Goal: Task Accomplishment & Management: Use online tool/utility

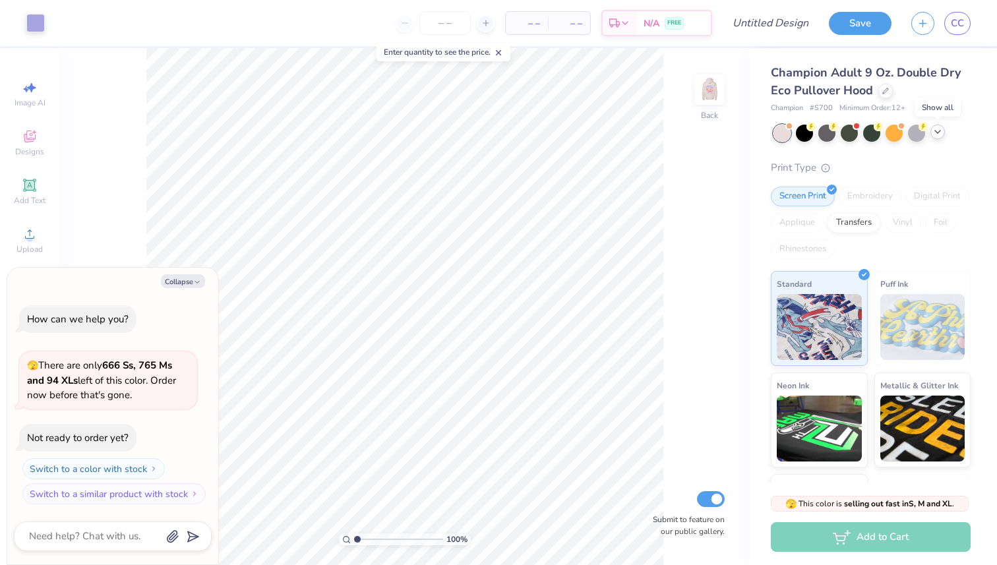
click at [937, 133] on polyline at bounding box center [937, 132] width 5 height 3
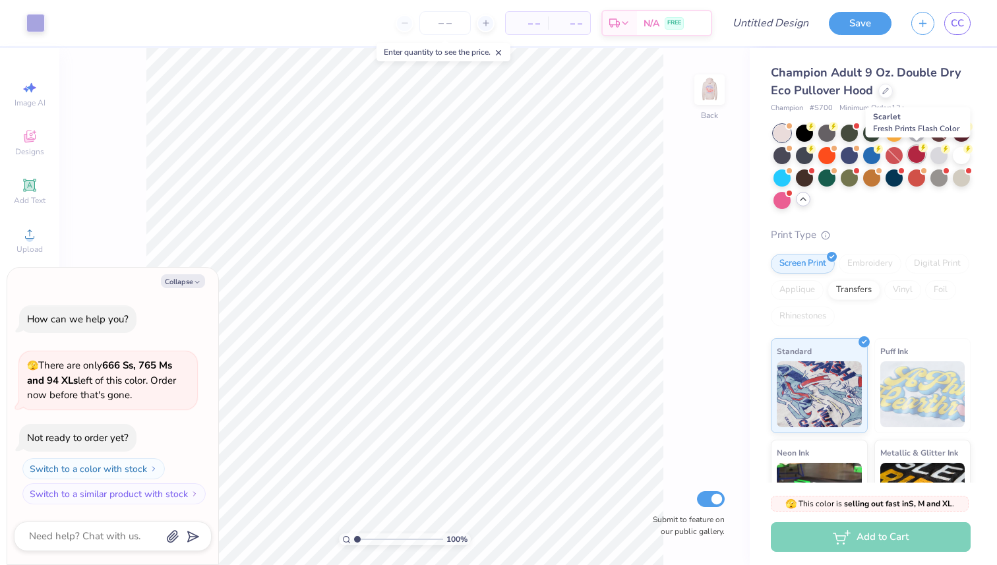
click at [912, 154] on div at bounding box center [916, 154] width 17 height 17
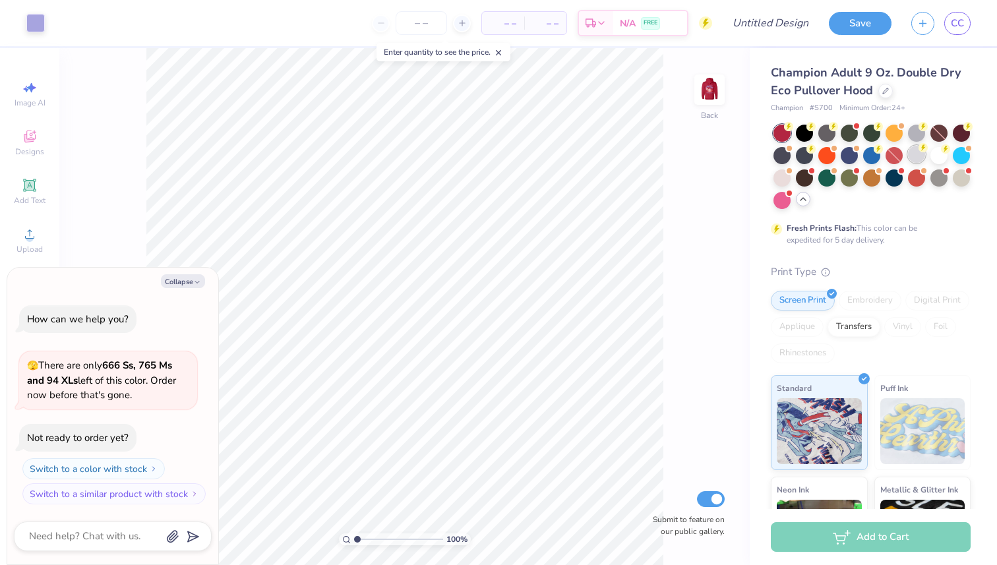
type textarea "x"
type input "1.62"
click at [362, 539] on input "range" at bounding box center [398, 539] width 89 height 12
type textarea "x"
type input "3.00"
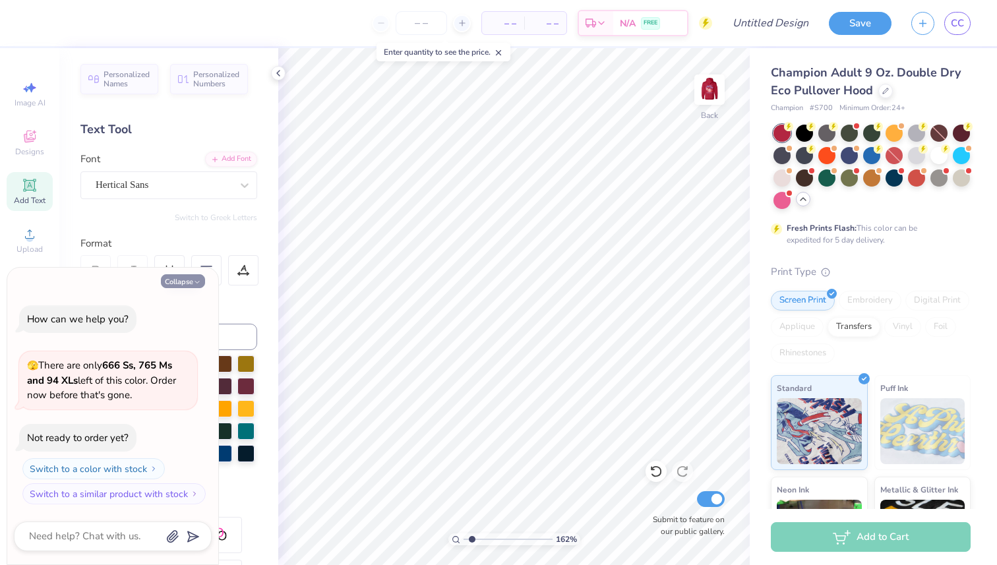
click at [198, 280] on icon "button" at bounding box center [197, 282] width 8 height 8
type textarea "x"
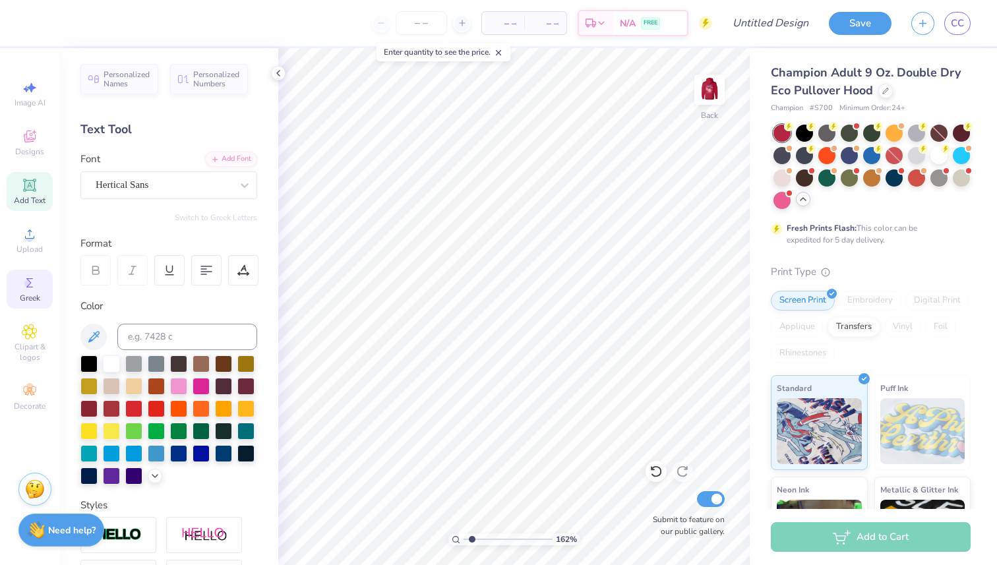
click at [26, 295] on span "Greek" at bounding box center [30, 298] width 20 height 11
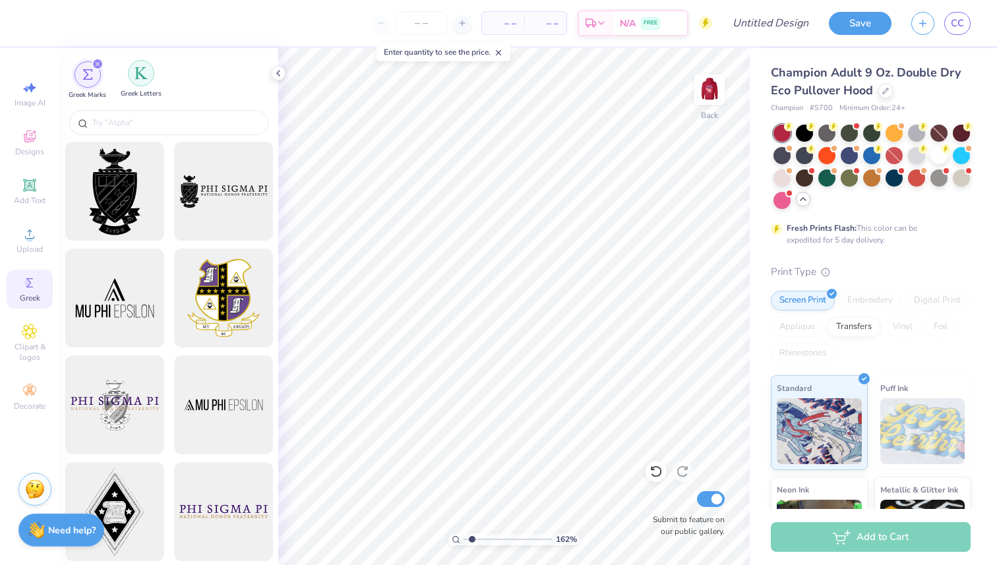
click at [147, 74] on img "filter for Greek Letters" at bounding box center [140, 73] width 13 height 13
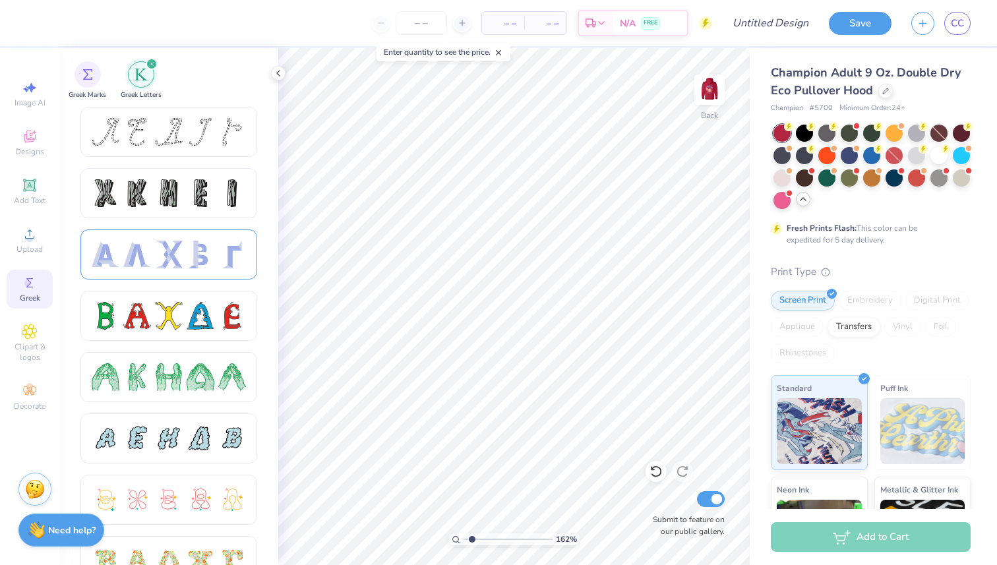
click at [173, 247] on div at bounding box center [169, 255] width 28 height 28
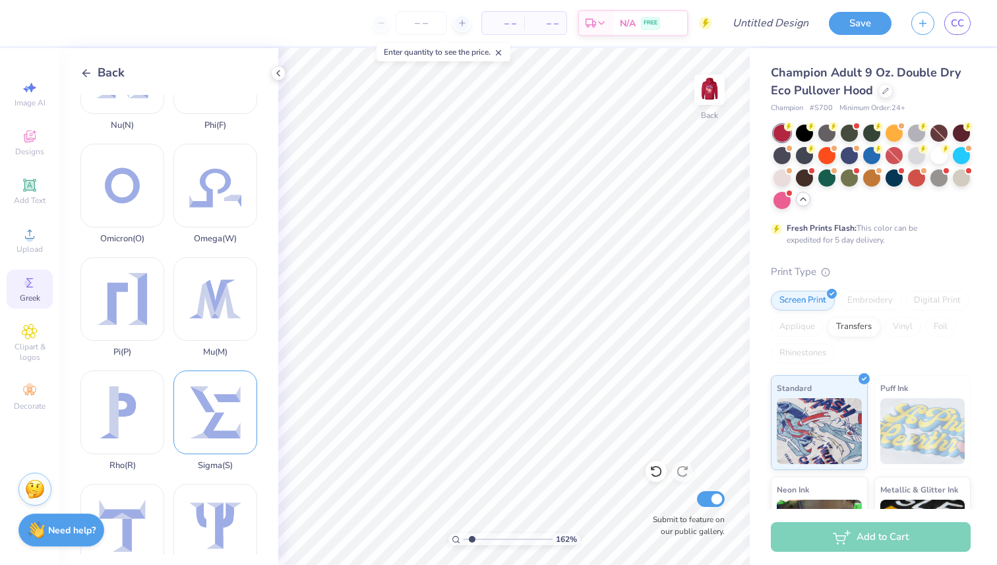
scroll to position [628, 0]
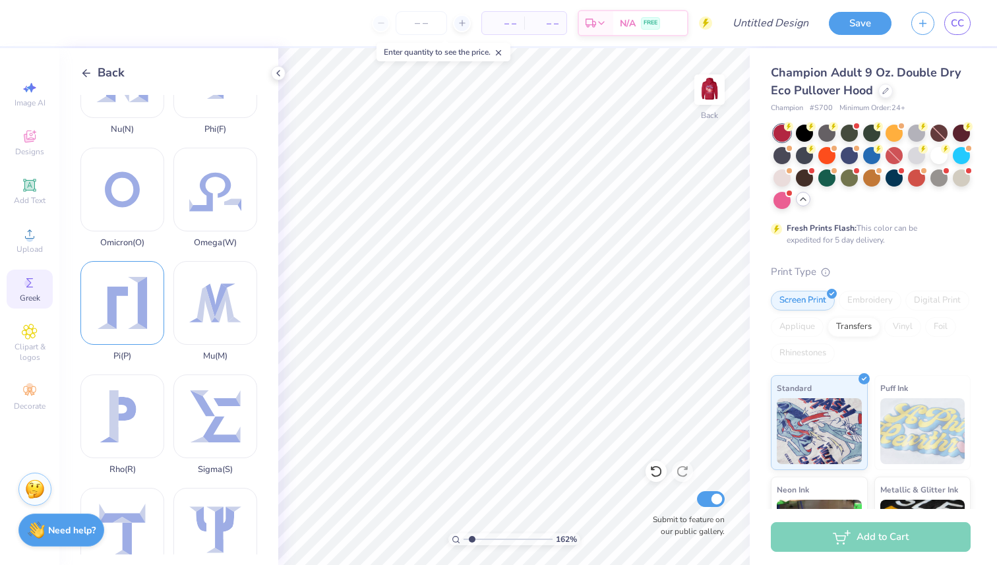
click at [115, 325] on div "Pi ( P )" at bounding box center [122, 311] width 84 height 100
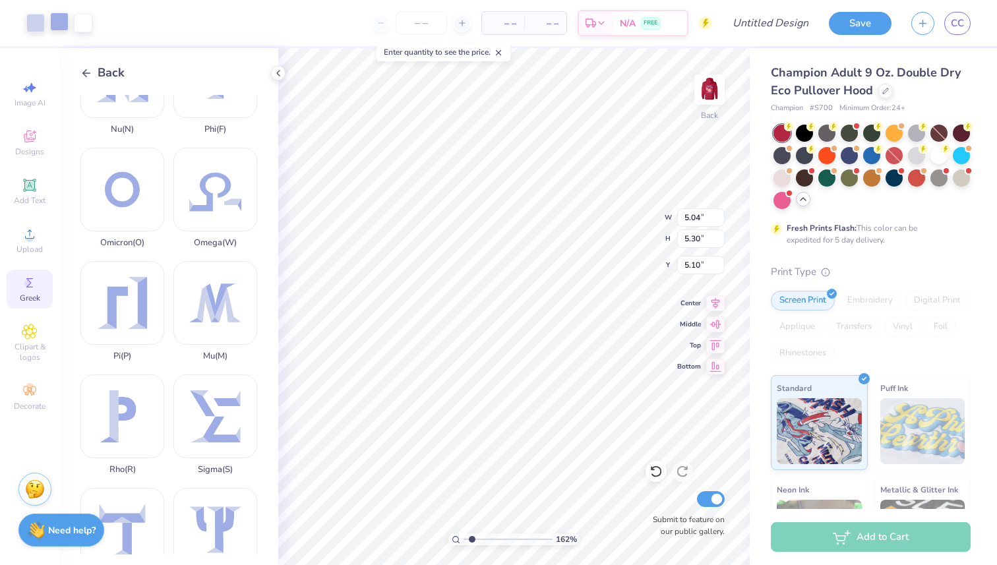
click at [59, 20] on div at bounding box center [59, 22] width 18 height 18
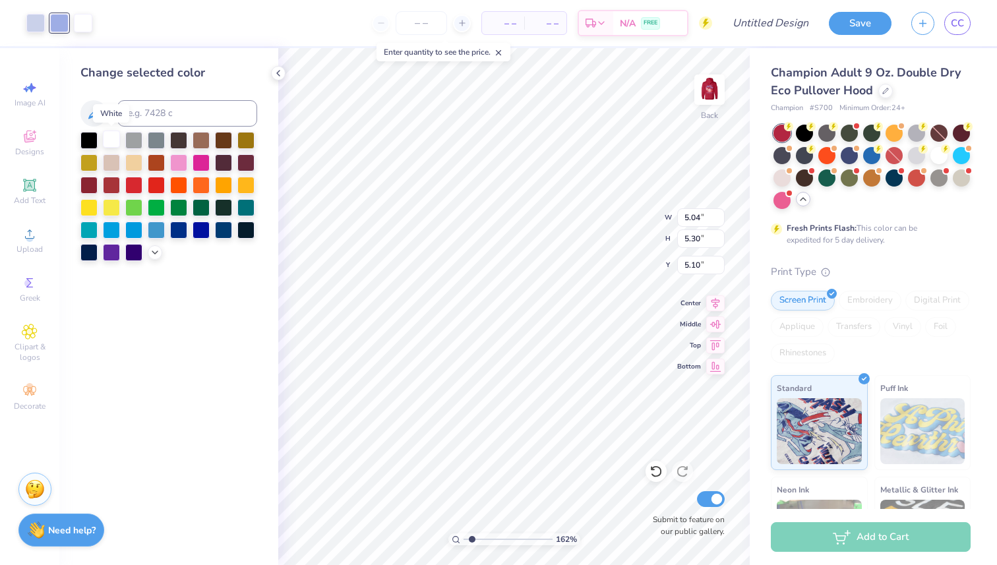
click at [119, 137] on div at bounding box center [111, 139] width 17 height 17
click at [36, 23] on div at bounding box center [35, 22] width 18 height 18
click at [115, 142] on div at bounding box center [111, 139] width 17 height 17
type input "1.04"
type input "1.09"
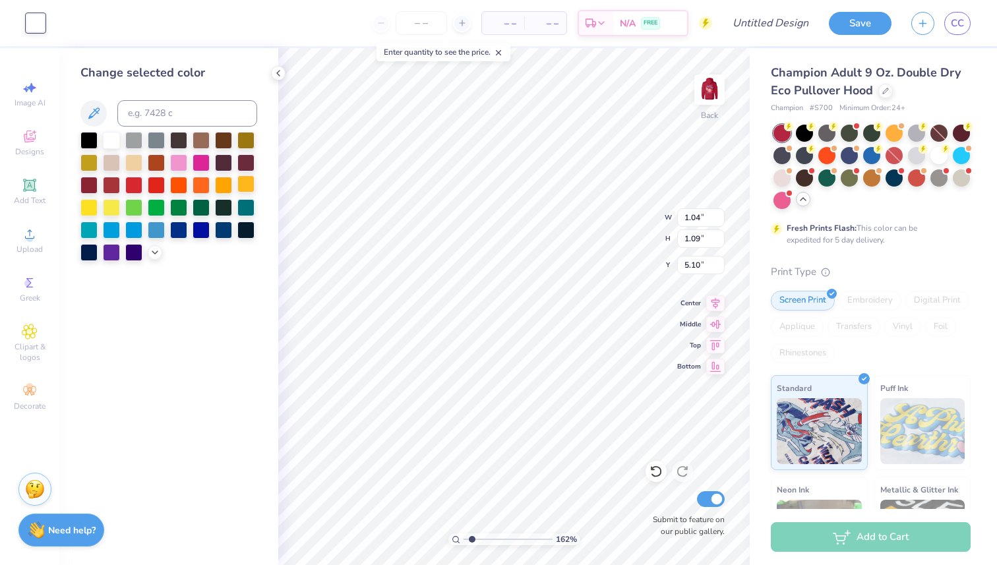
type input "3.93"
click at [30, 185] on icon at bounding box center [29, 185] width 13 height 13
type input "8.06"
type input "2.33"
type input "6.58"
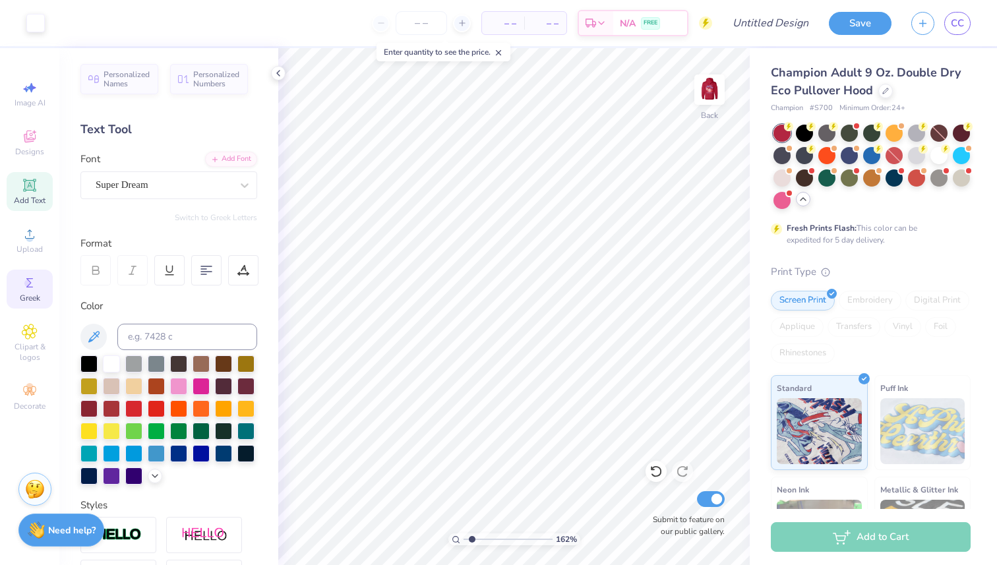
click at [30, 297] on span "Greek" at bounding box center [30, 298] width 20 height 11
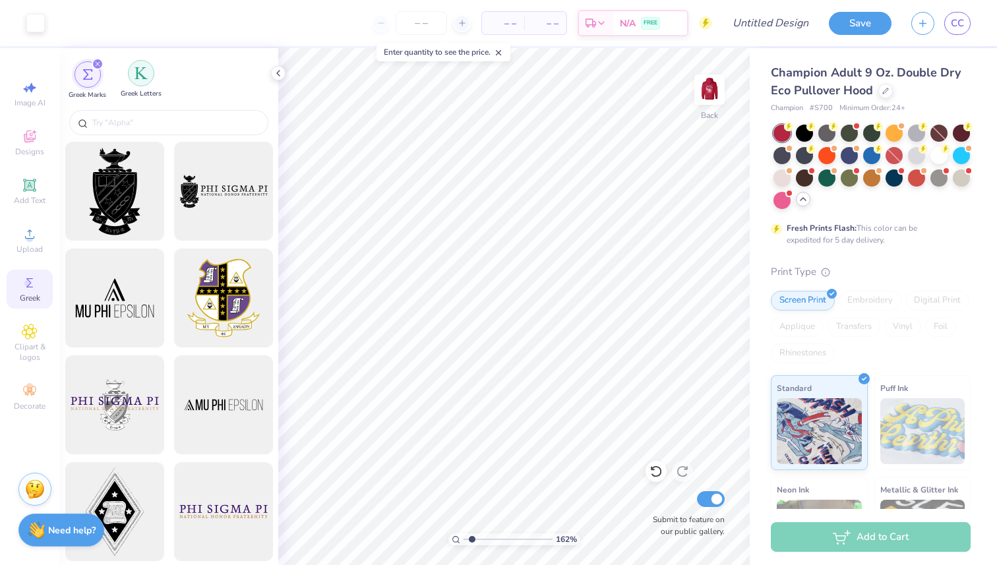
click at [148, 73] on div "filter for Greek Letters" at bounding box center [141, 73] width 26 height 26
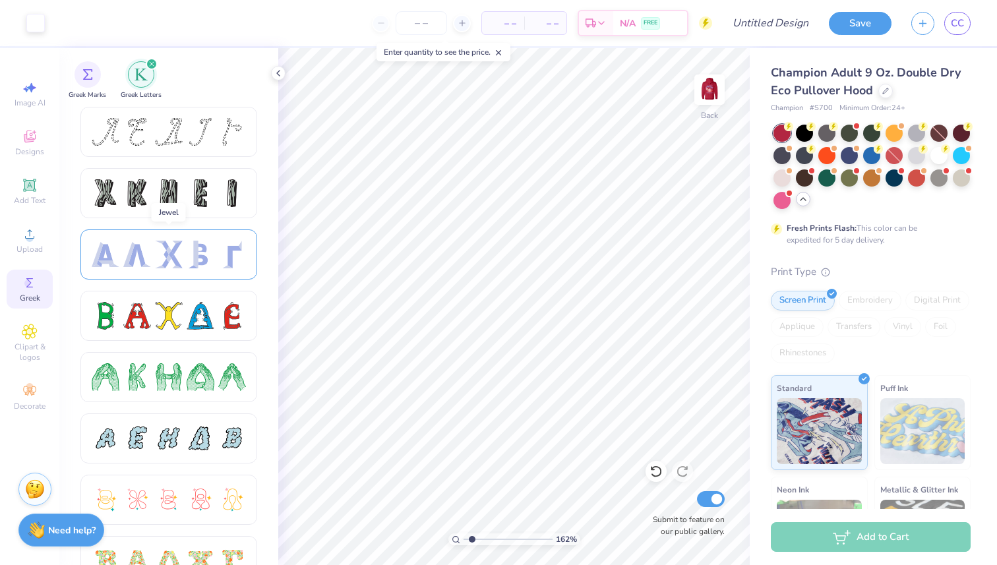
click at [147, 254] on div at bounding box center [137, 255] width 28 height 28
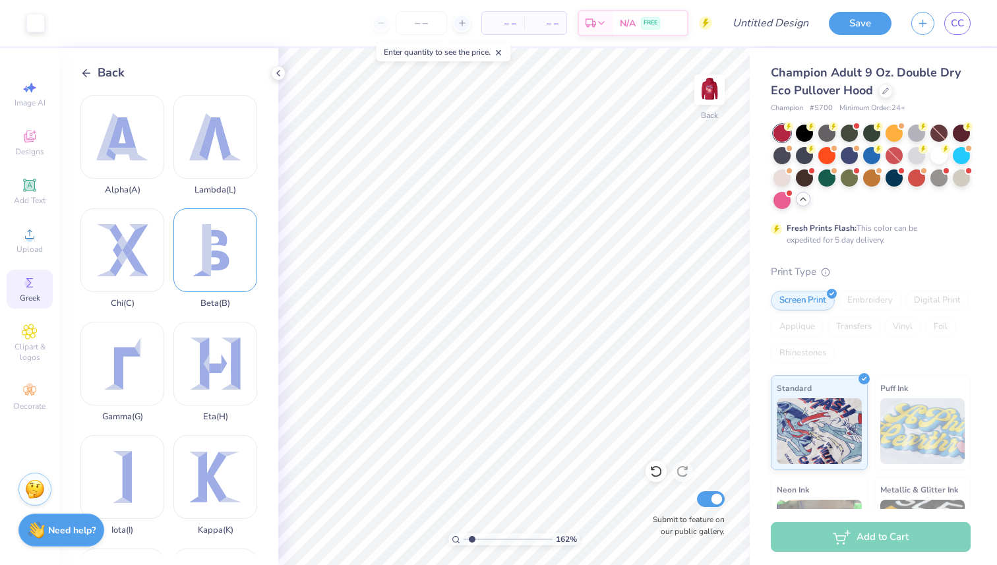
click at [198, 268] on div "Beta ( B )" at bounding box center [215, 258] width 84 height 100
click at [80, 20] on div at bounding box center [83, 22] width 18 height 18
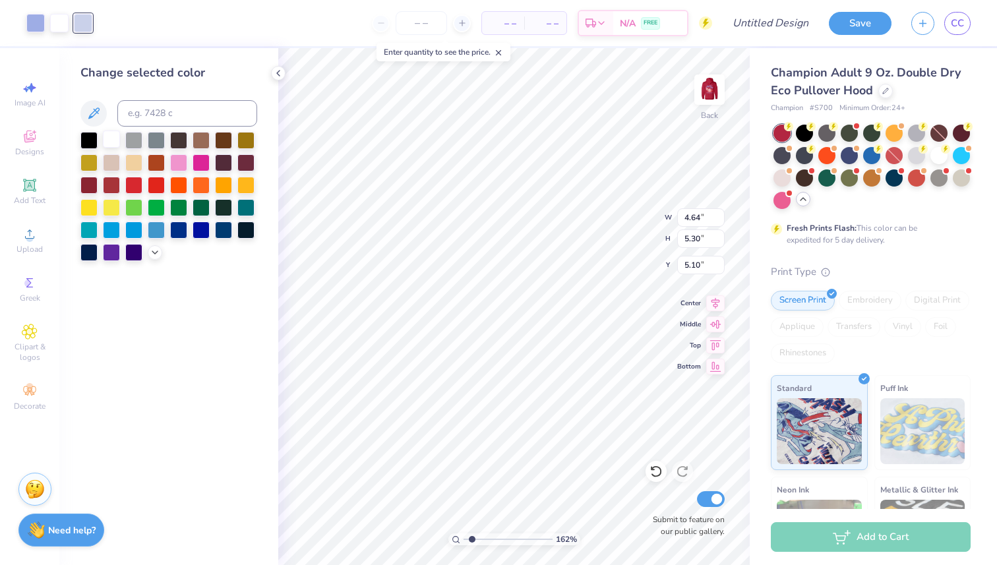
click at [117, 136] on div at bounding box center [111, 139] width 17 height 17
click at [32, 23] on div at bounding box center [35, 22] width 18 height 18
click at [112, 136] on div at bounding box center [111, 139] width 17 height 17
type input "1.53"
type input "1.75"
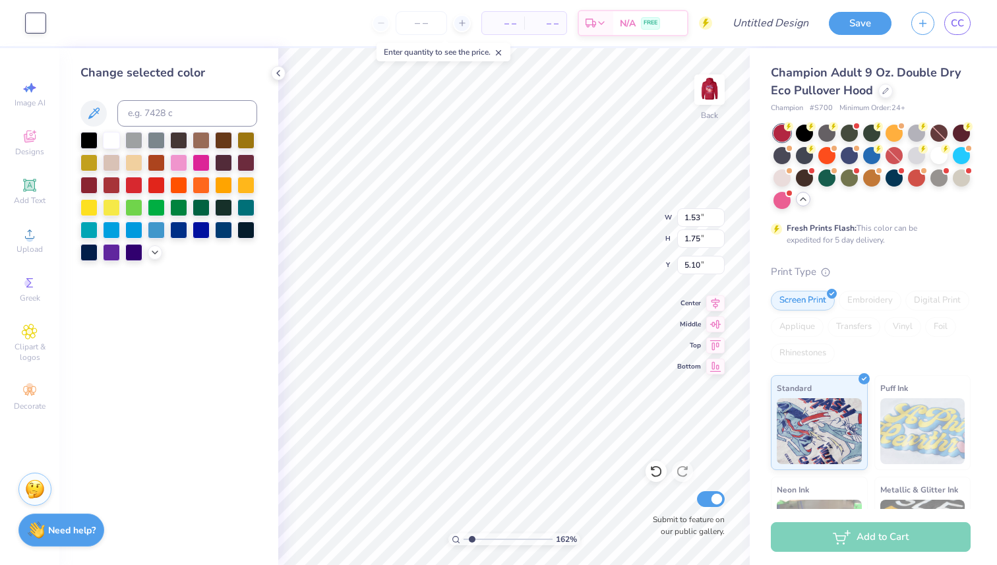
type input "3.93"
type input "0.91"
type input "1.04"
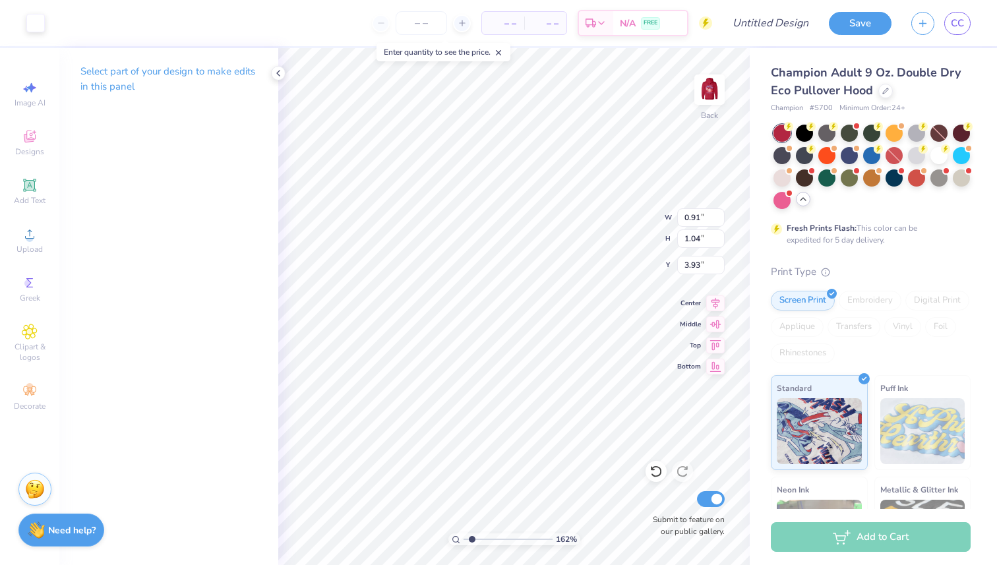
type input "0.97"
type input "1.10"
click at [34, 289] on icon at bounding box center [30, 283] width 16 height 16
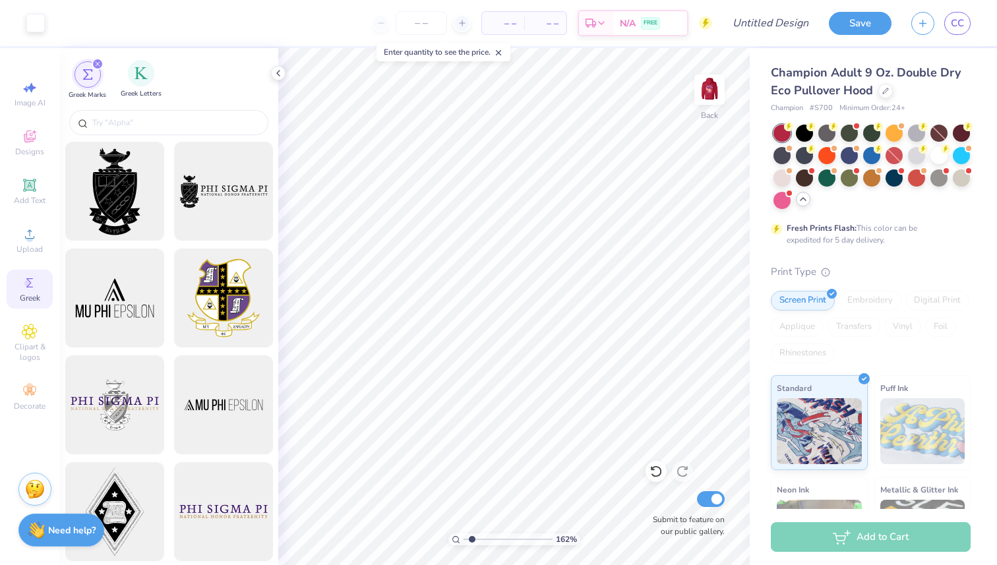
click at [136, 86] on div "Greek Letters" at bounding box center [141, 79] width 41 height 39
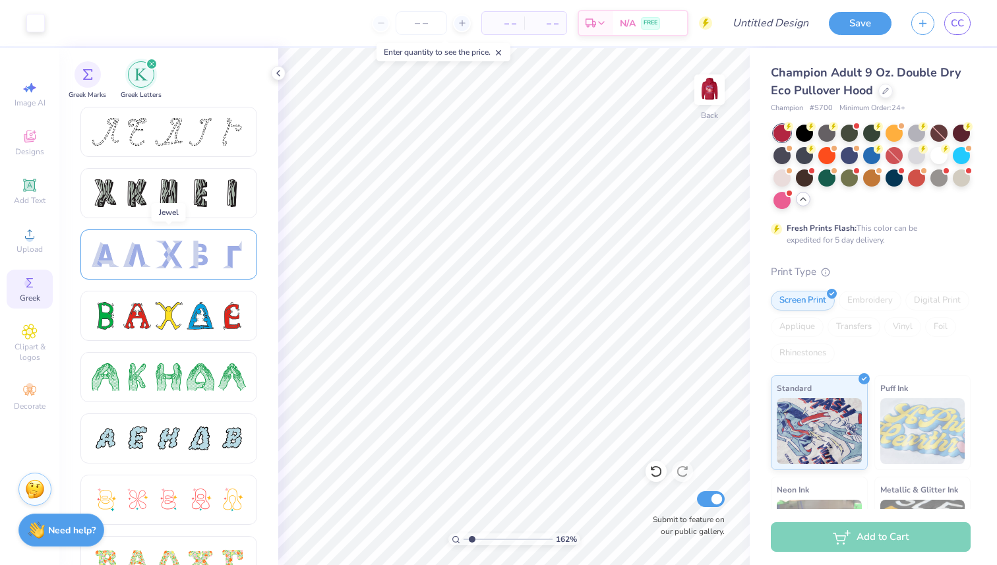
click at [141, 275] on div at bounding box center [168, 254] width 177 height 50
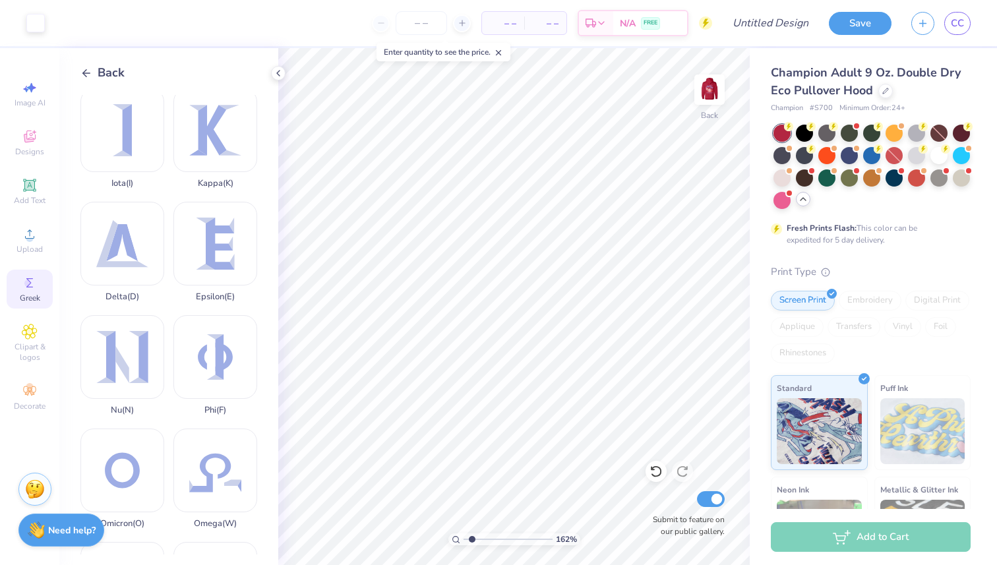
scroll to position [349, 0]
click at [220, 343] on div "Phi ( F )" at bounding box center [215, 362] width 84 height 100
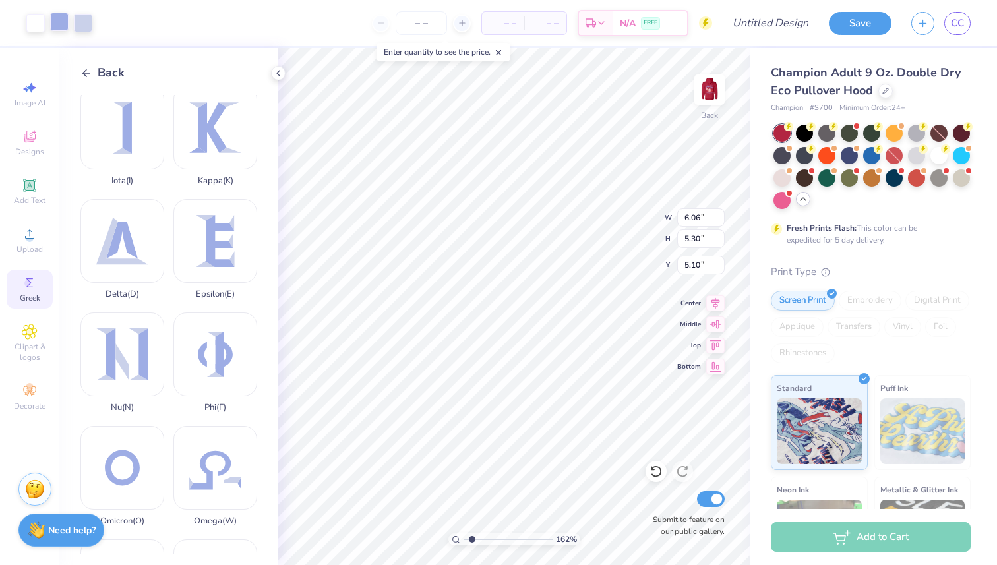
click at [56, 21] on div at bounding box center [59, 22] width 18 height 18
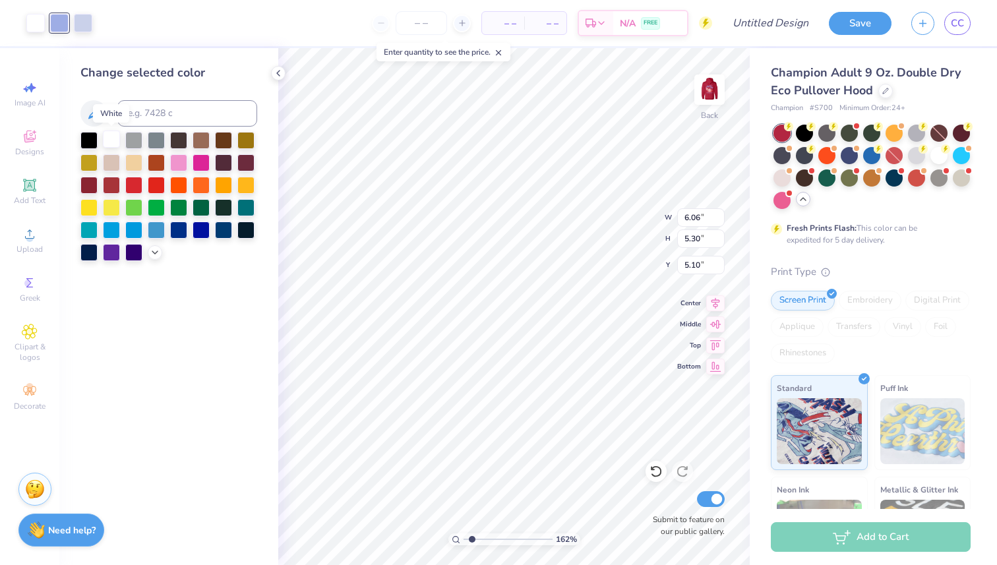
click at [114, 140] on div at bounding box center [111, 139] width 17 height 17
click at [59, 16] on div at bounding box center [59, 22] width 18 height 18
click at [116, 142] on div at bounding box center [111, 139] width 17 height 17
type input "1.78"
type input "1.56"
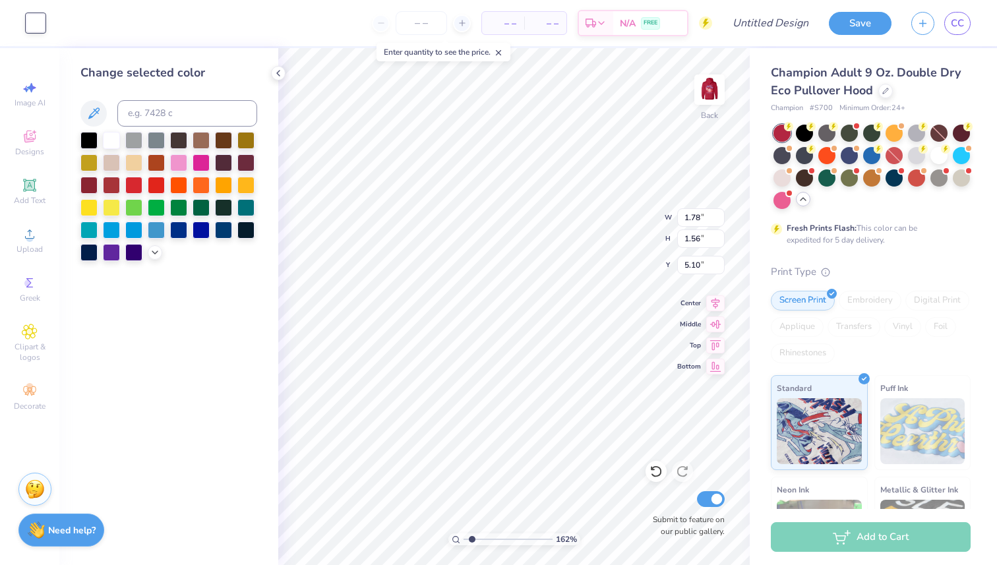
type input "3.93"
type input "1.24"
type input "1.09"
type input "3.95"
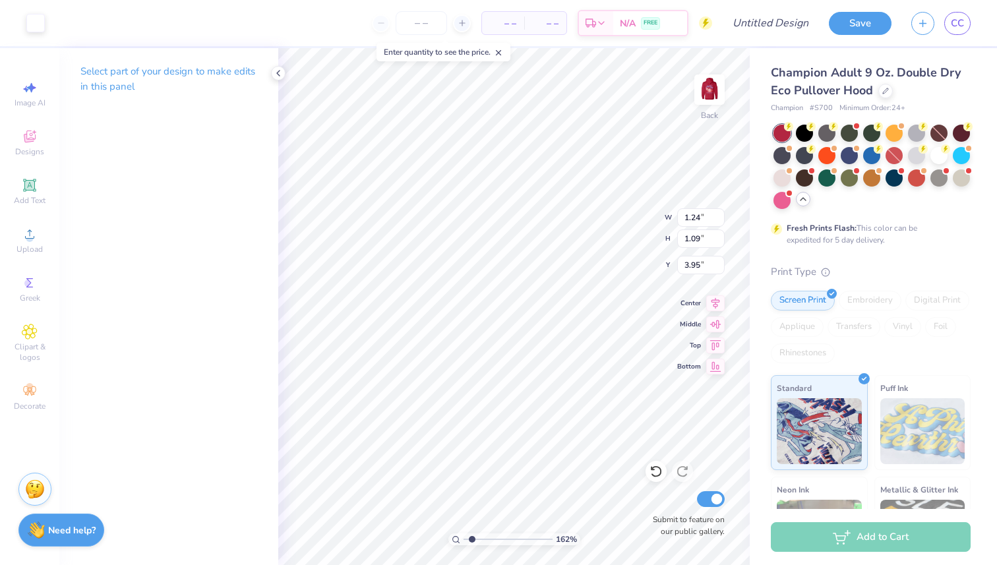
type input "3.93"
drag, startPoint x: 473, startPoint y: 539, endPoint x: 494, endPoint y: 539, distance: 20.4
type input "4.11"
click at [494, 539] on input "range" at bounding box center [507, 539] width 89 height 12
click at [40, 285] on div "Greek" at bounding box center [30, 289] width 46 height 39
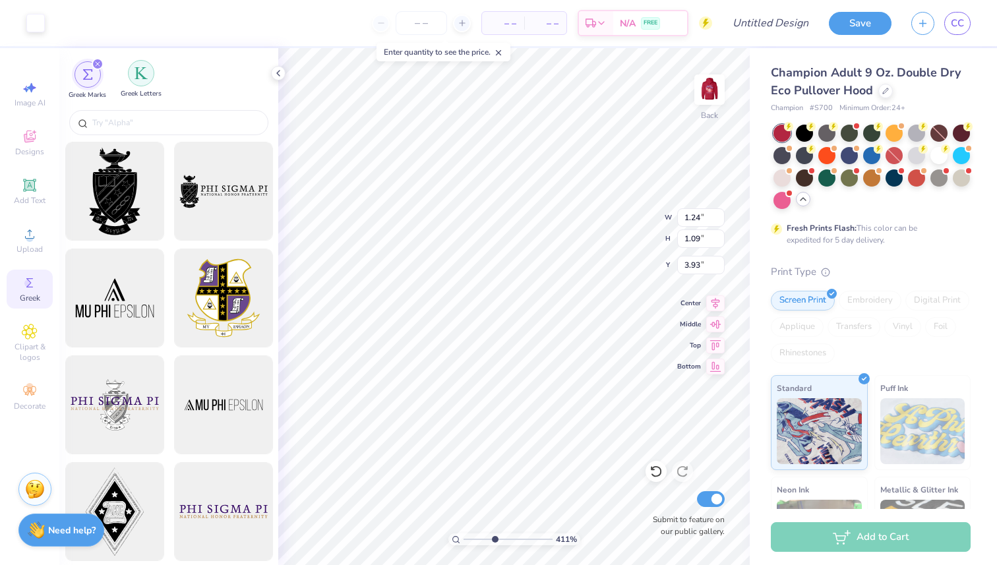
click at [140, 75] on img "filter for Greek Letters" at bounding box center [140, 73] width 13 height 13
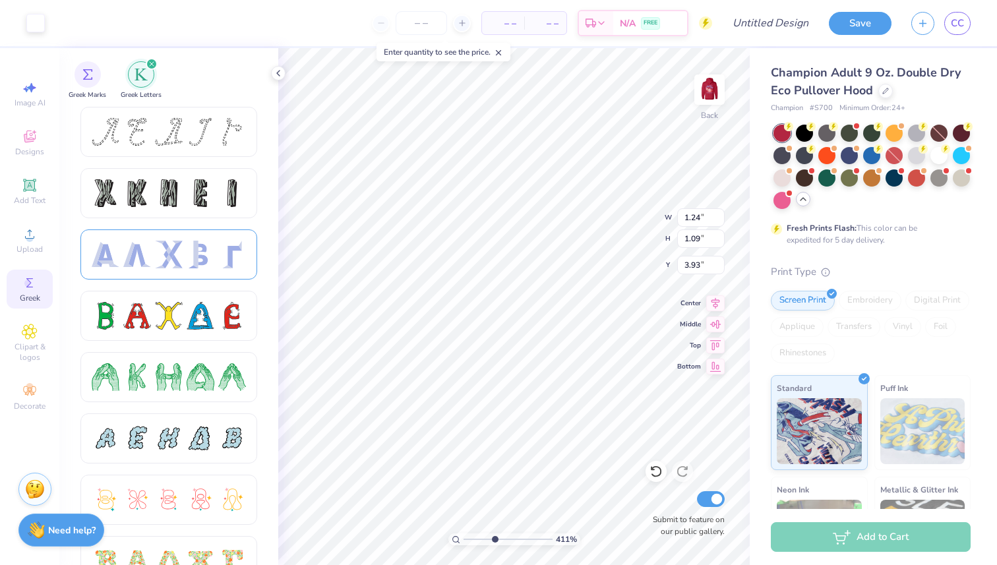
click at [197, 248] on div at bounding box center [201, 255] width 28 height 28
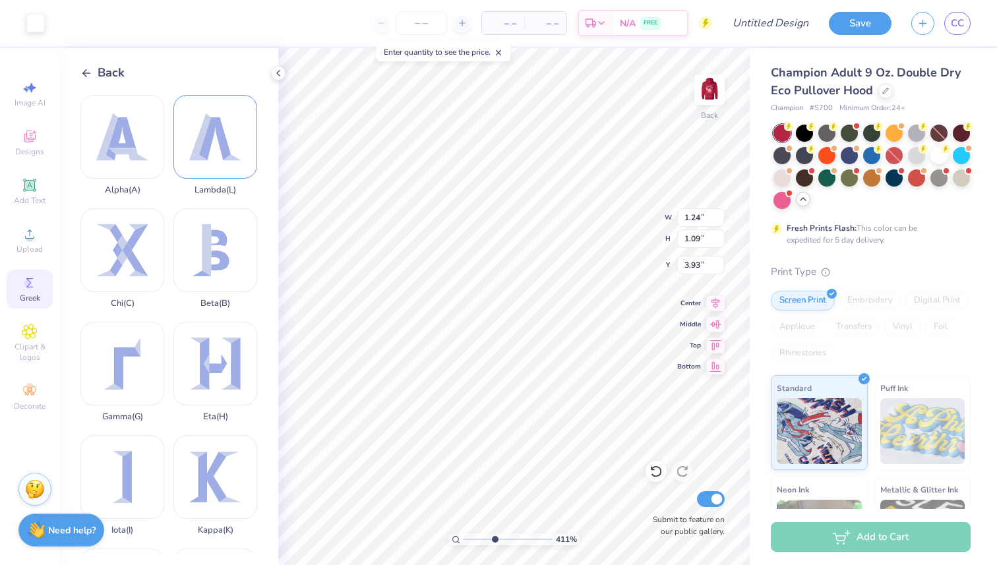
click at [206, 171] on div "Lambda ( L )" at bounding box center [215, 145] width 84 height 100
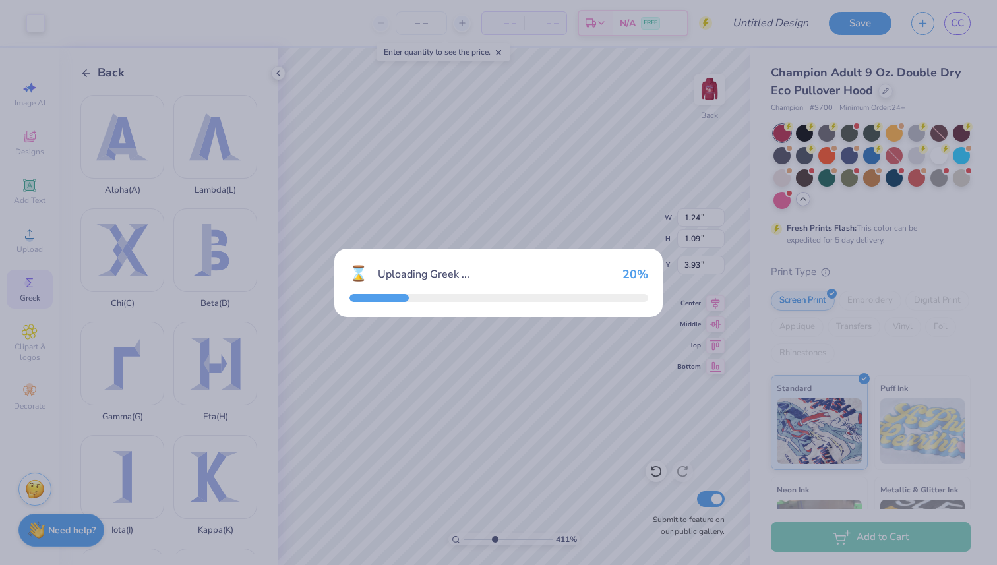
type input "5.76"
type input "5.21"
type input "5.15"
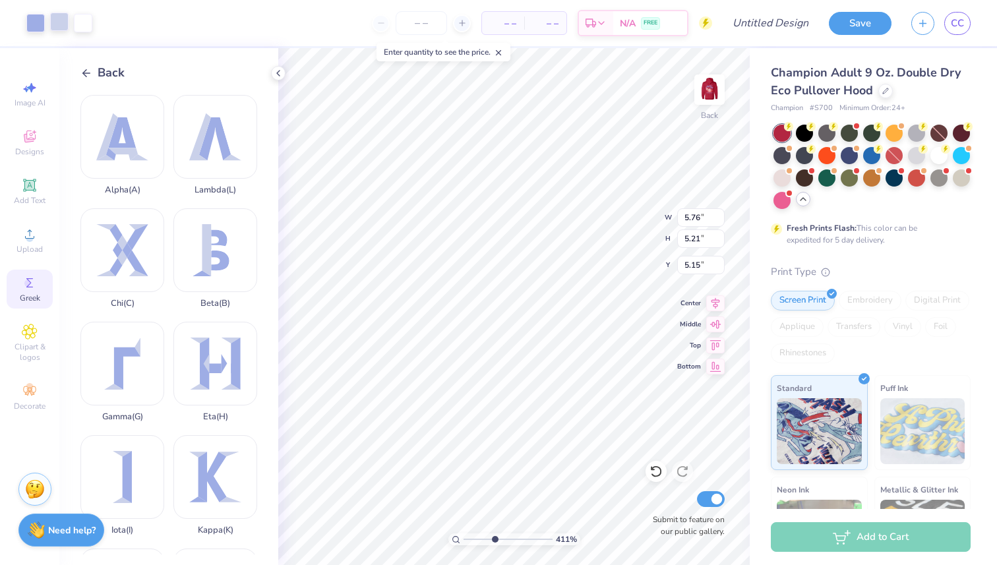
click at [65, 26] on div at bounding box center [59, 22] width 18 height 18
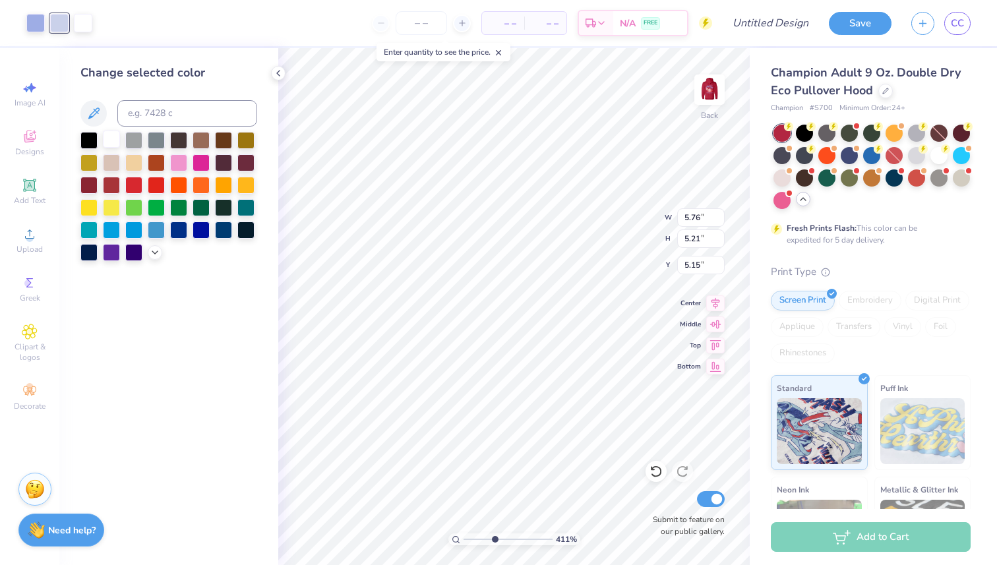
click at [111, 143] on div at bounding box center [111, 139] width 17 height 17
click at [40, 23] on div at bounding box center [35, 22] width 18 height 18
click at [113, 141] on div at bounding box center [111, 139] width 17 height 17
drag, startPoint x: 495, startPoint y: 537, endPoint x: 487, endPoint y: 536, distance: 8.7
type input "3.29"
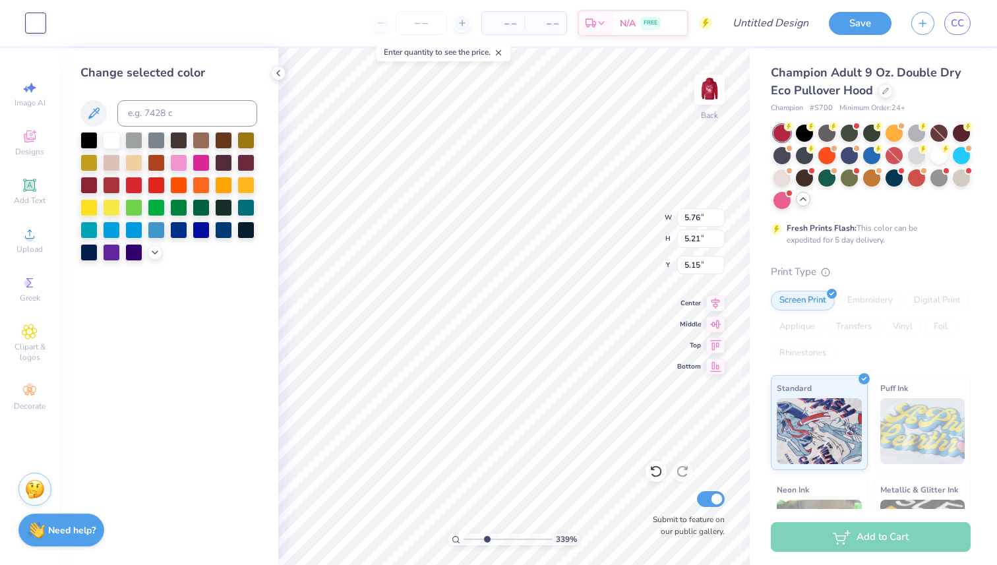
click at [487, 536] on input "range" at bounding box center [507, 539] width 89 height 12
type input "3.75"
type input "3.39"
type input "5.35"
type input "1.32"
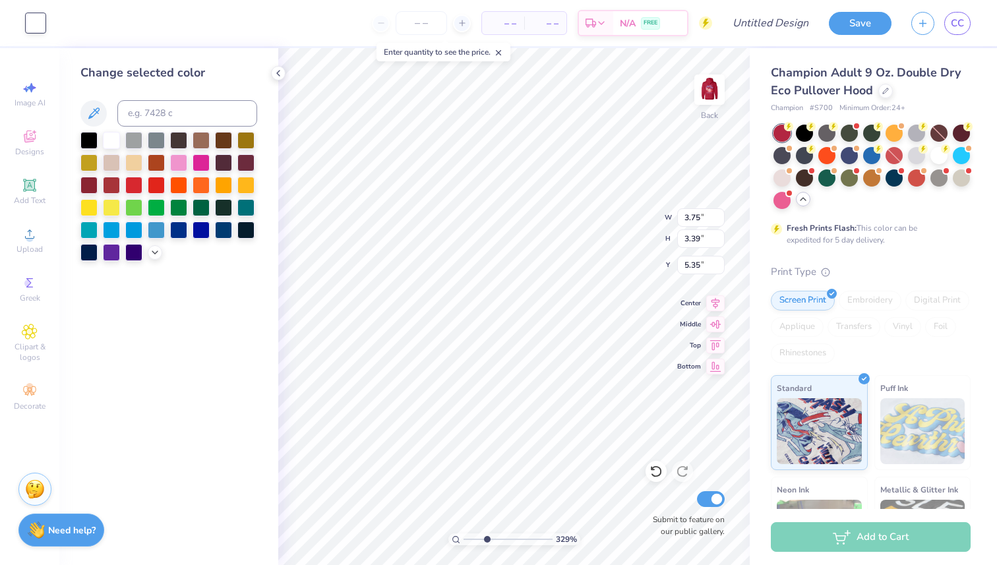
type input "1.19"
type input "3.83"
type input "1.19"
type input "1.07"
type input "3.95"
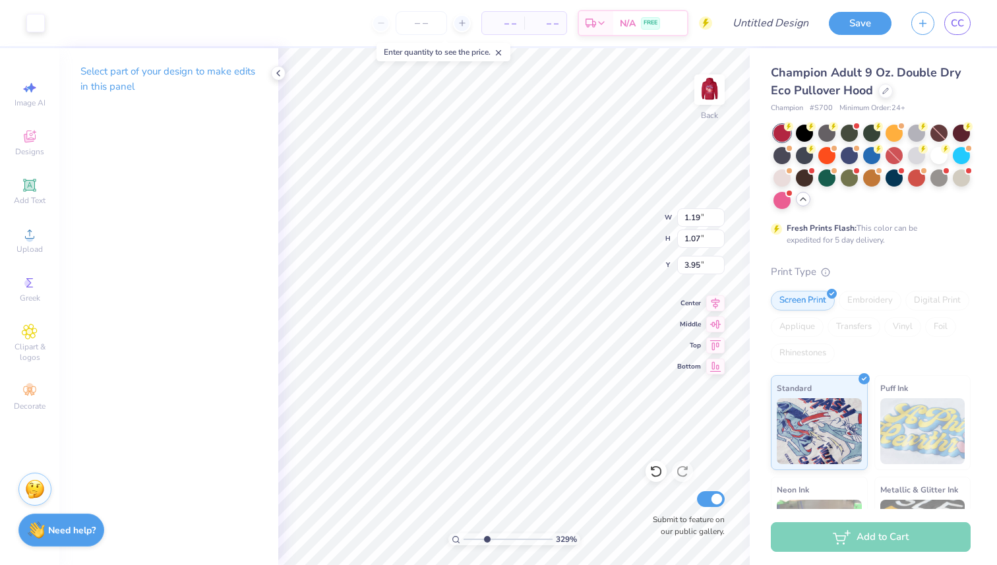
type input "5.24"
click at [32, 280] on icon at bounding box center [30, 283] width 16 height 16
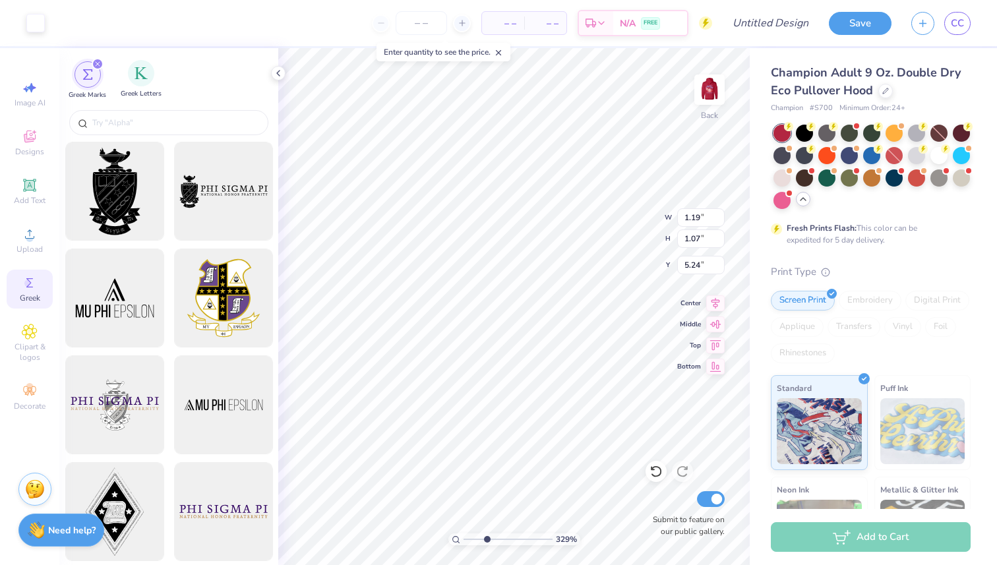
click at [140, 88] on div "Greek Letters" at bounding box center [141, 79] width 41 height 39
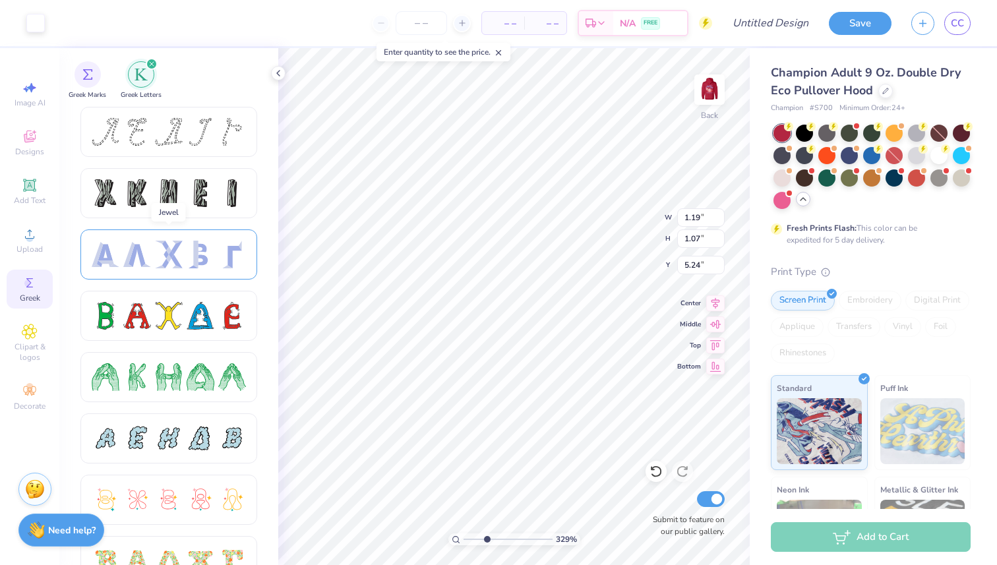
click at [161, 257] on div at bounding box center [169, 255] width 28 height 28
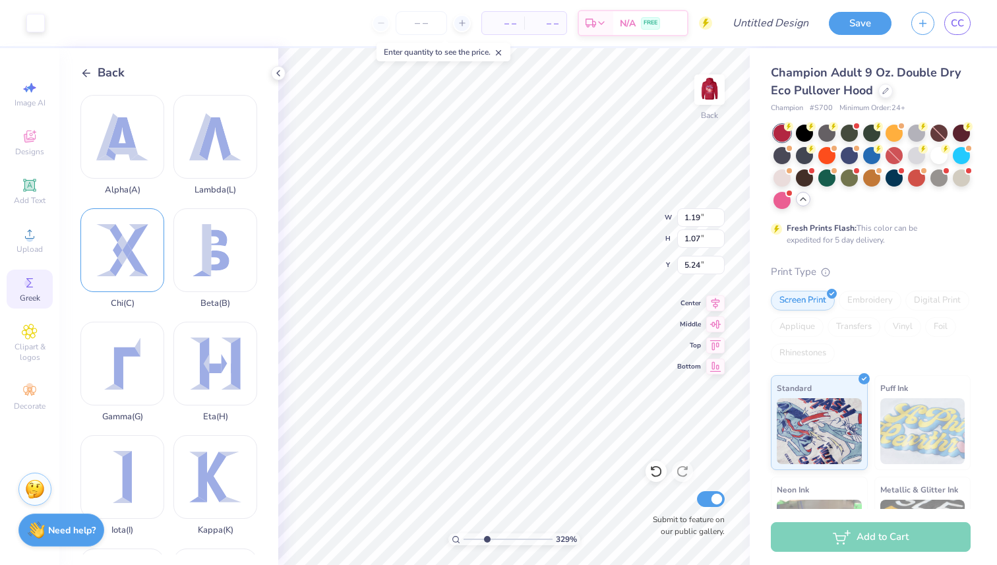
click at [126, 257] on div "Chi ( C )" at bounding box center [122, 258] width 84 height 100
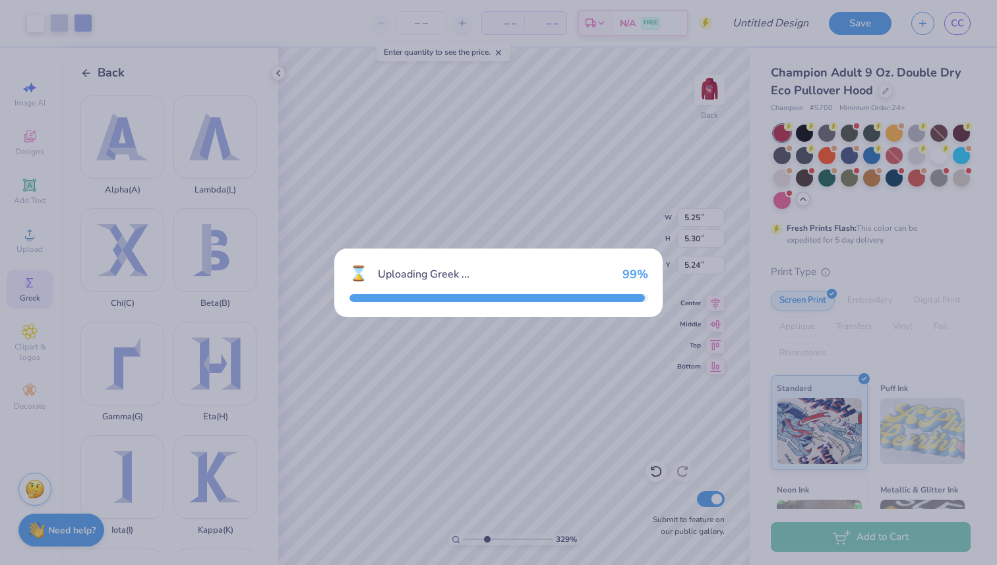
type input "5.25"
type input "5.30"
type input "5.10"
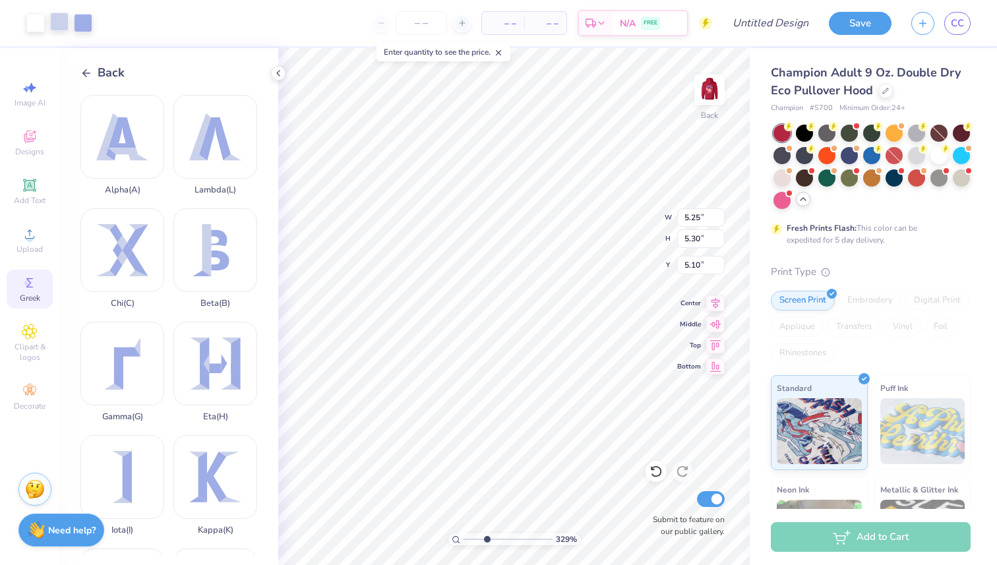
click at [56, 22] on div at bounding box center [59, 22] width 18 height 18
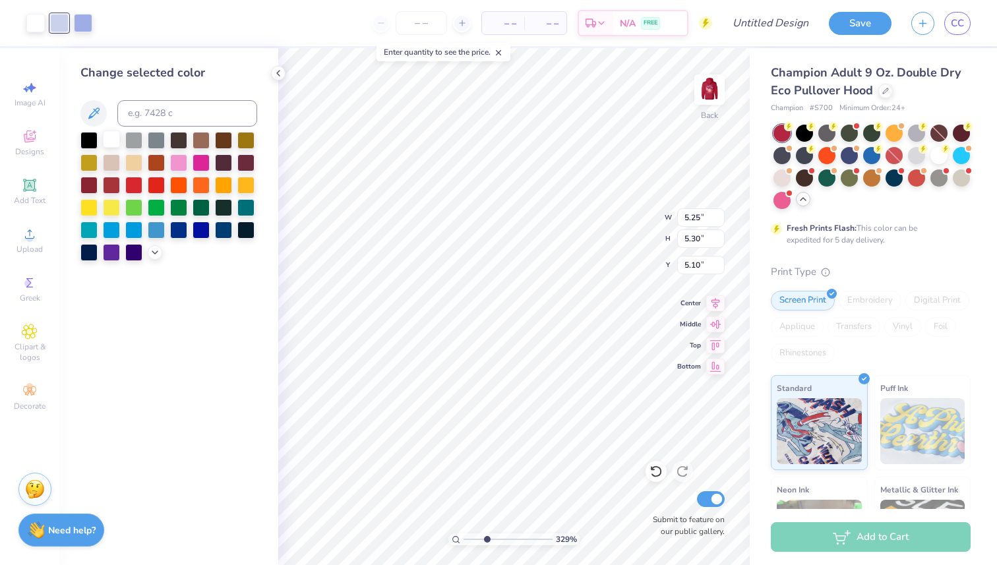
click at [107, 142] on div at bounding box center [111, 139] width 17 height 17
click at [59, 25] on div at bounding box center [59, 22] width 18 height 18
click at [111, 144] on div at bounding box center [111, 139] width 17 height 17
type input "1.80"
type input "1.81"
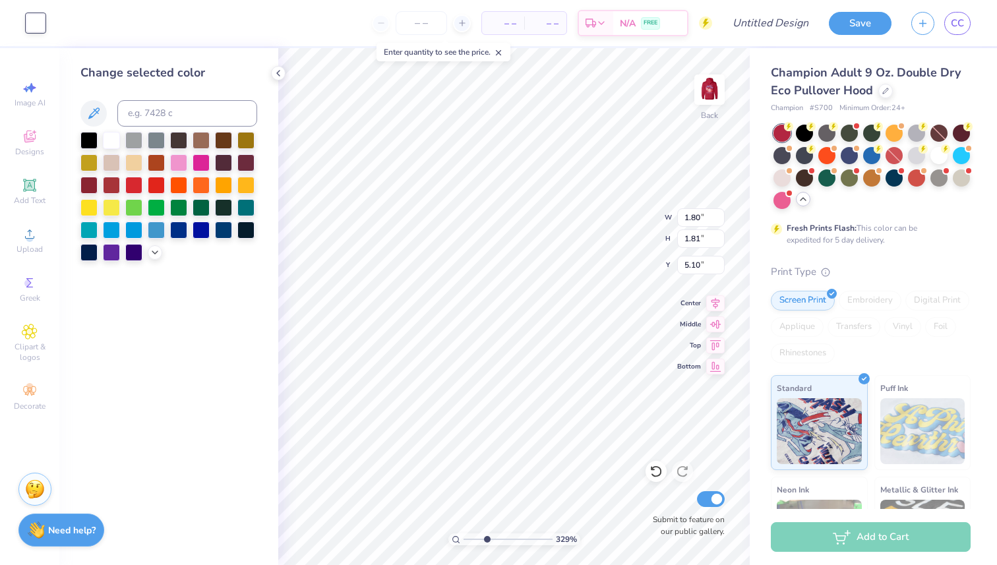
type input "5.24"
type input "1.03"
type input "1.04"
type input "1.06"
type input "1.07"
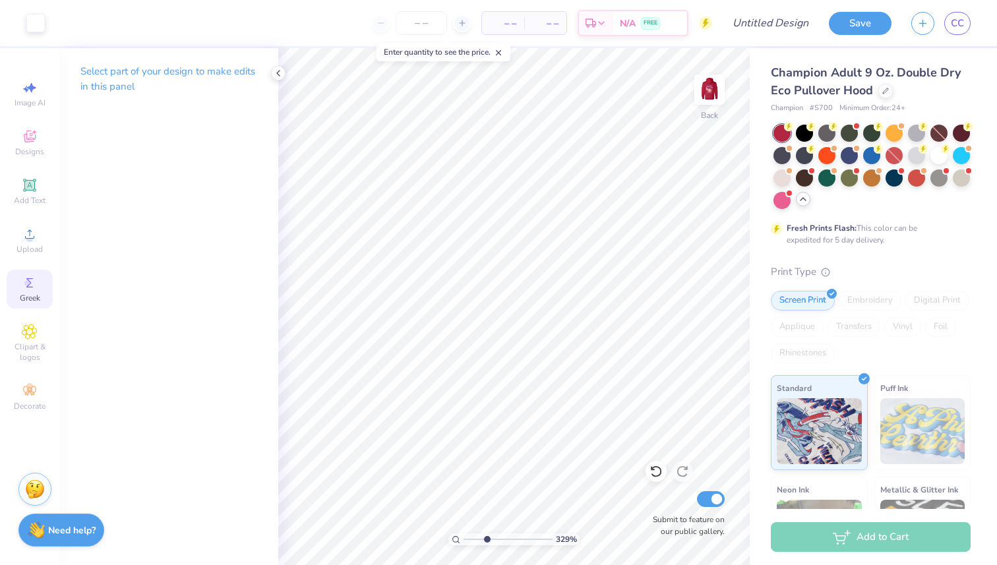
click at [33, 278] on icon at bounding box center [30, 283] width 16 height 16
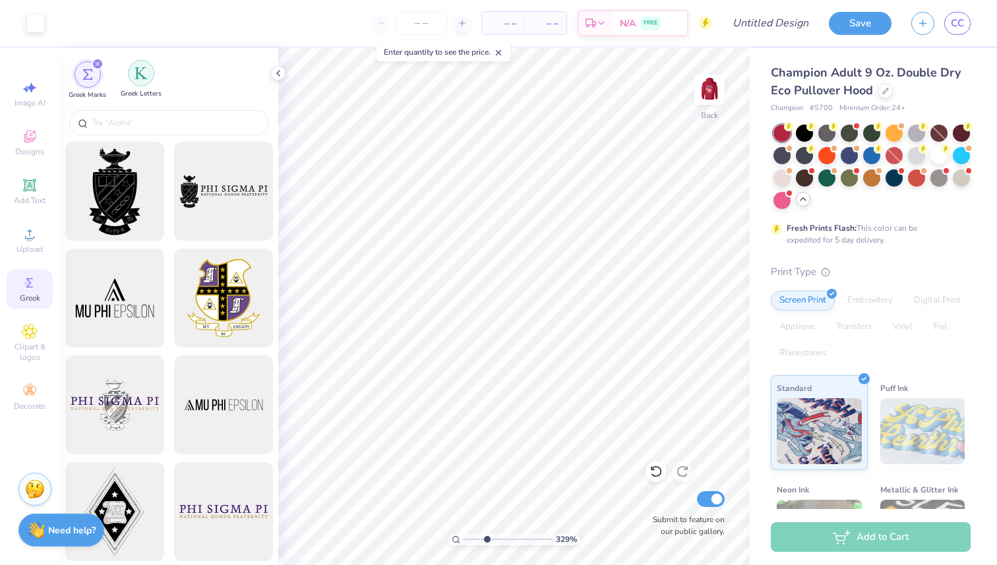
click at [142, 76] on img "filter for Greek Letters" at bounding box center [140, 73] width 13 height 13
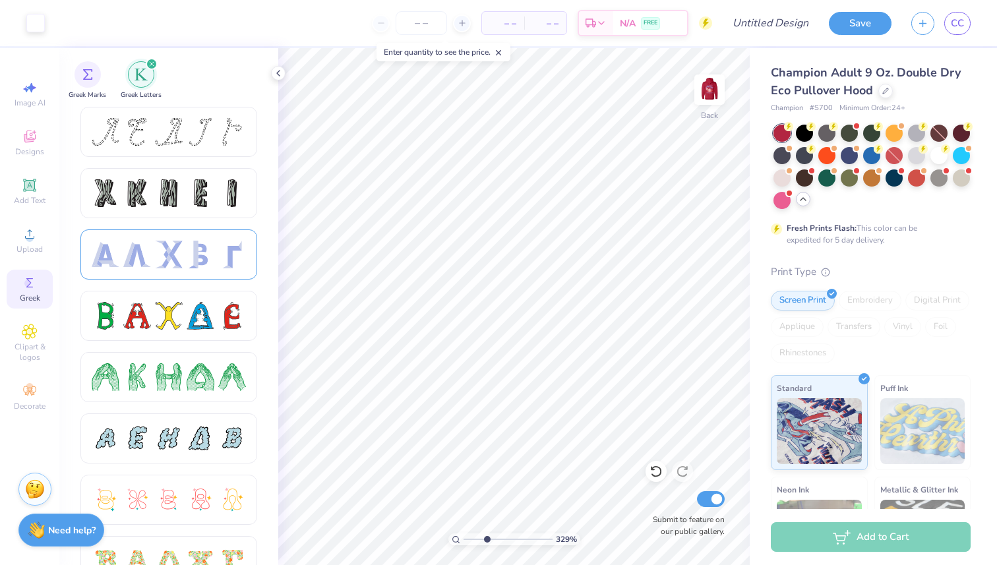
click at [159, 257] on div at bounding box center [169, 255] width 28 height 28
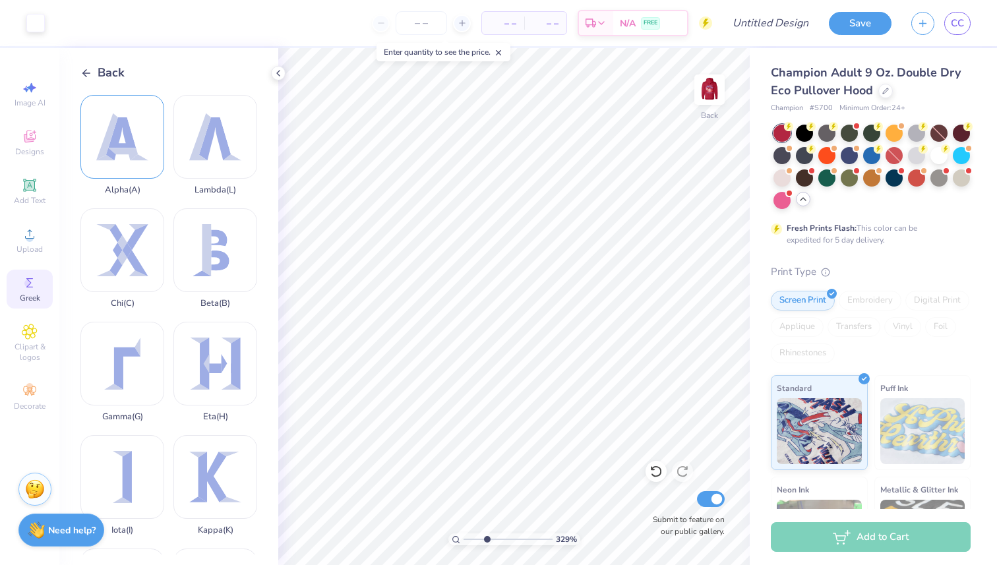
click at [125, 166] on div "Alpha ( A )" at bounding box center [122, 145] width 84 height 100
click at [60, 20] on div at bounding box center [59, 22] width 18 height 18
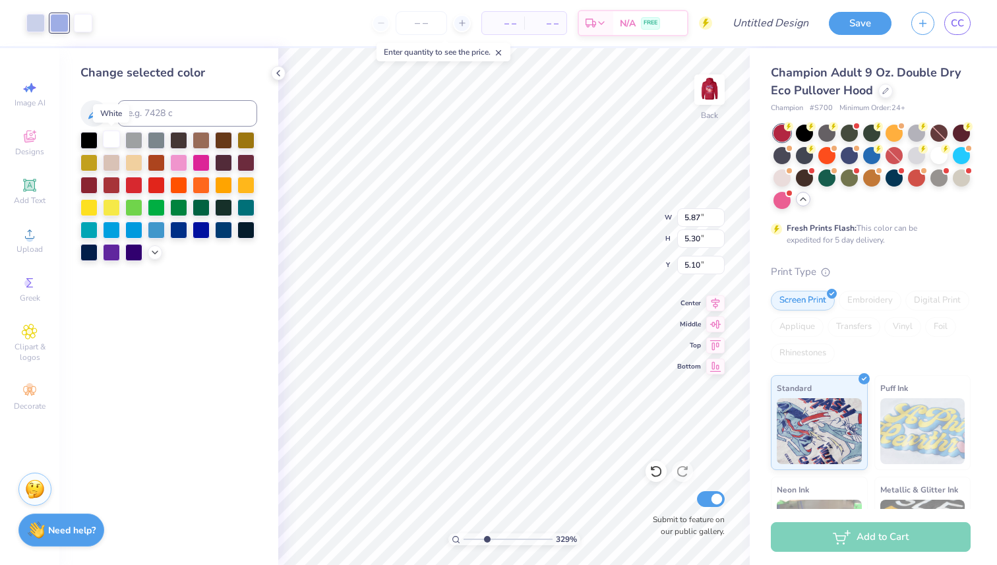
click at [111, 138] on div at bounding box center [111, 139] width 17 height 17
click at [30, 21] on div at bounding box center [35, 22] width 18 height 18
click at [112, 141] on div at bounding box center [111, 139] width 17 height 17
type input "3.28"
type input "2.96"
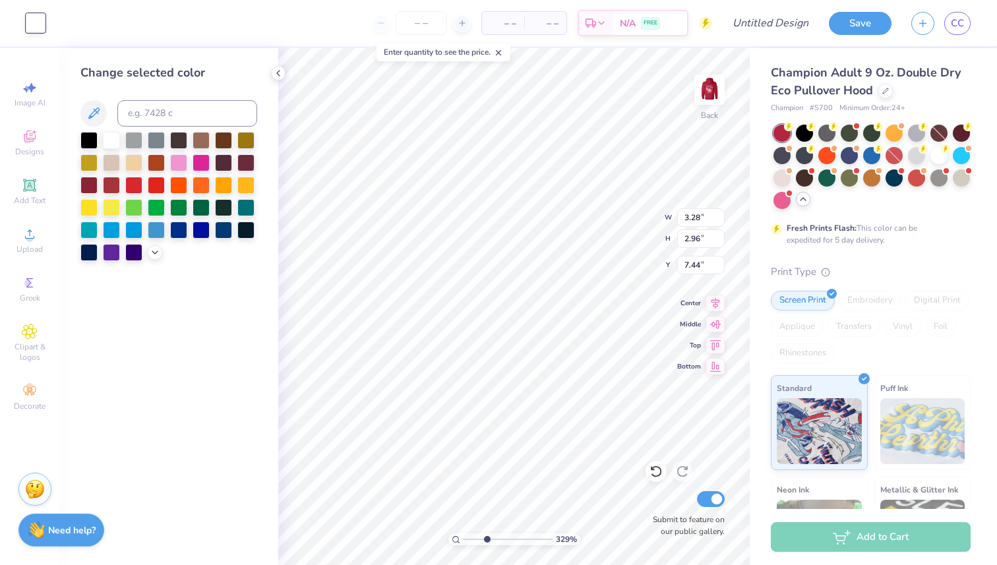
type input "5.02"
type input "1.39"
type input "1.25"
type input "5.06"
type input "1.15"
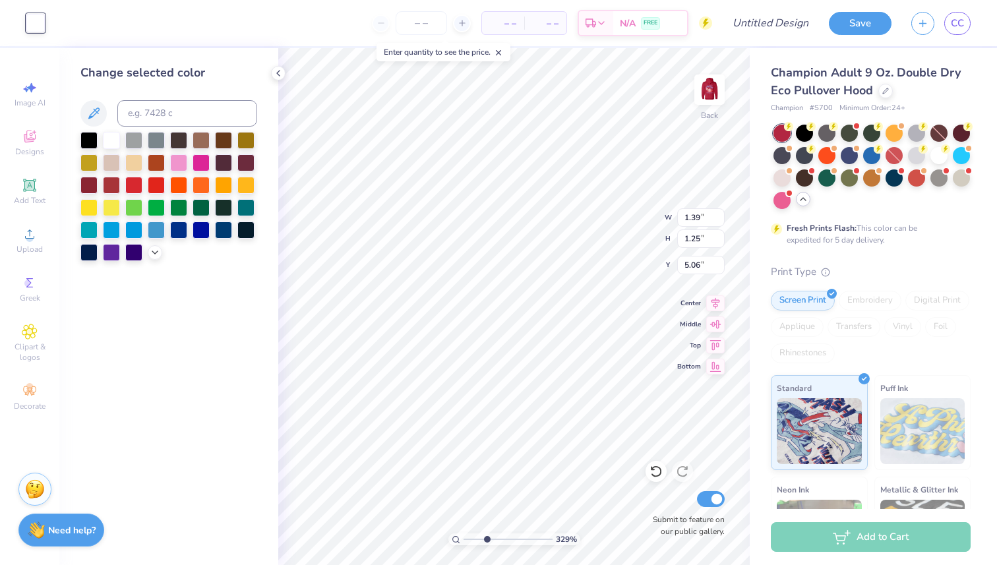
type input "1.04"
type input "5.28"
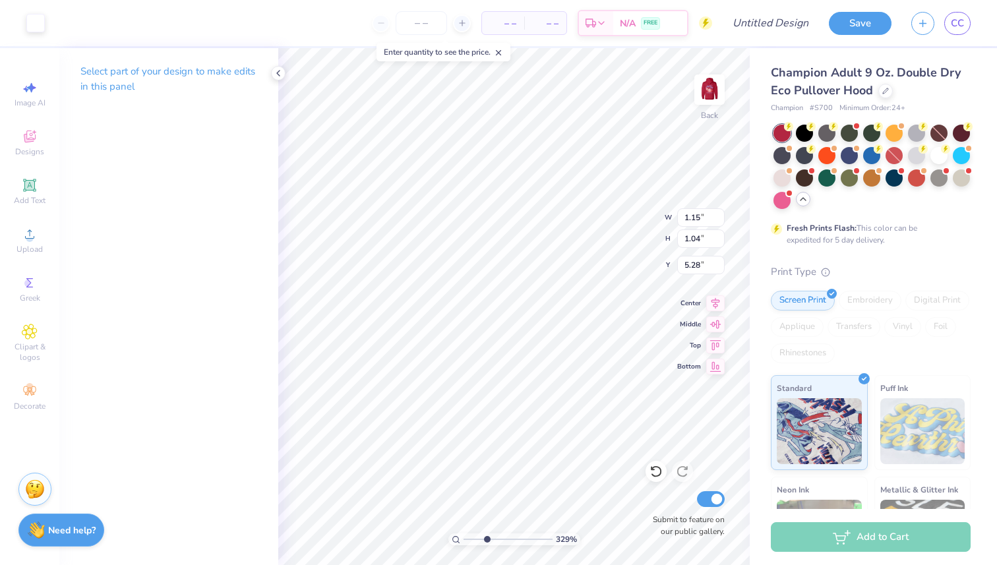
type input "5.26"
drag, startPoint x: 488, startPoint y: 540, endPoint x: 465, endPoint y: 537, distance: 23.3
click at [465, 537] on input "range" at bounding box center [507, 539] width 89 height 12
click at [718, 84] on img at bounding box center [709, 89] width 53 height 53
drag, startPoint x: 465, startPoint y: 539, endPoint x: 473, endPoint y: 540, distance: 8.0
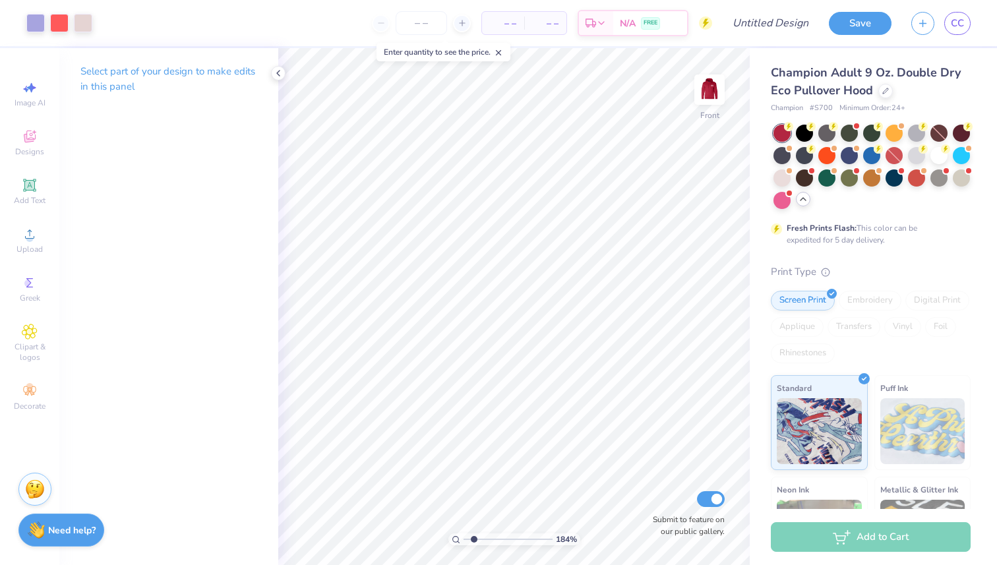
type input "1.84"
click at [473, 540] on input "range" at bounding box center [507, 539] width 89 height 12
type input "8.83"
type input "4.15"
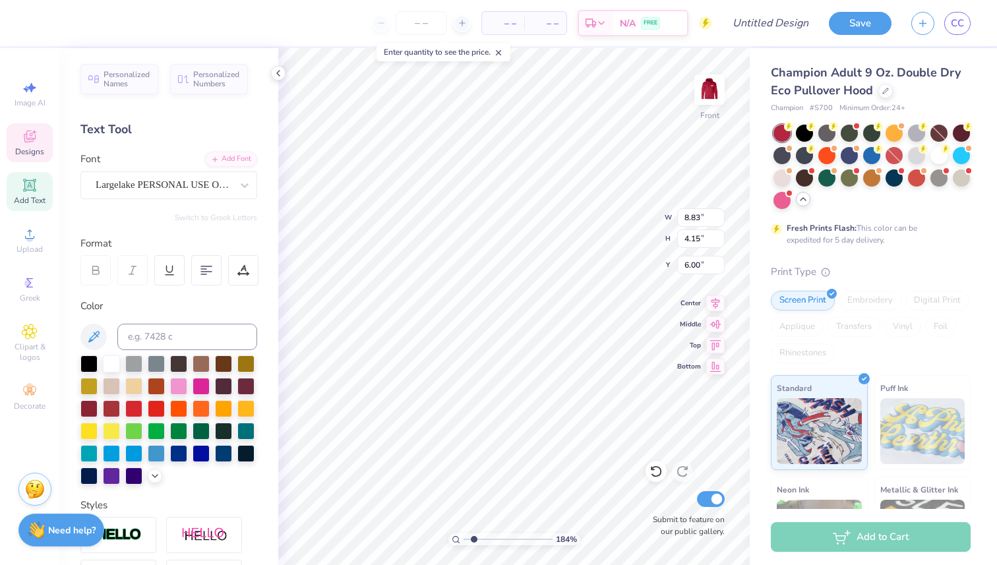
scroll to position [0, 0]
type textarea "A"
type textarea "Fall"
type input "5.50"
type input "3.70"
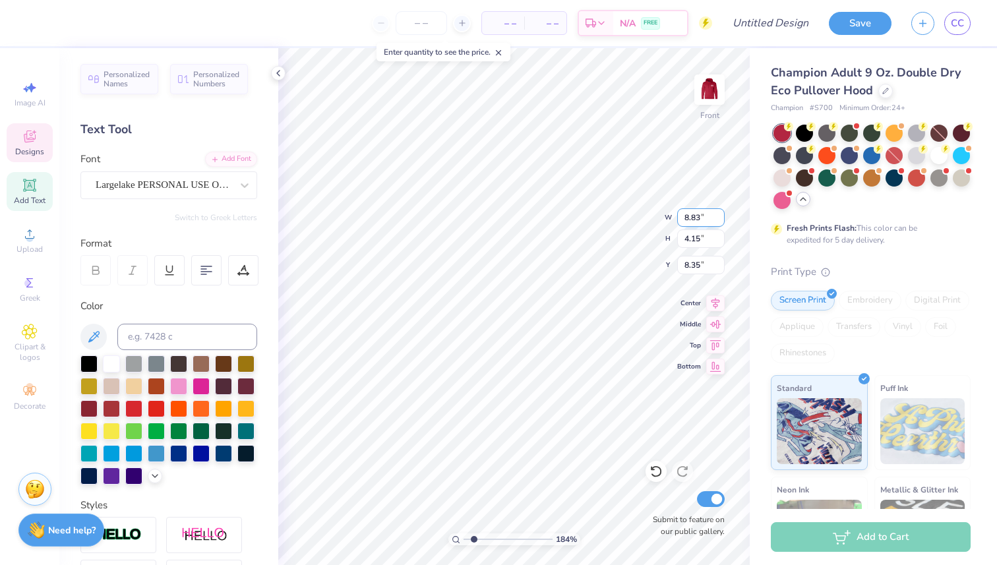
type input "8.35"
type textarea "P"
type textarea "[DATE]"
type input "6.57"
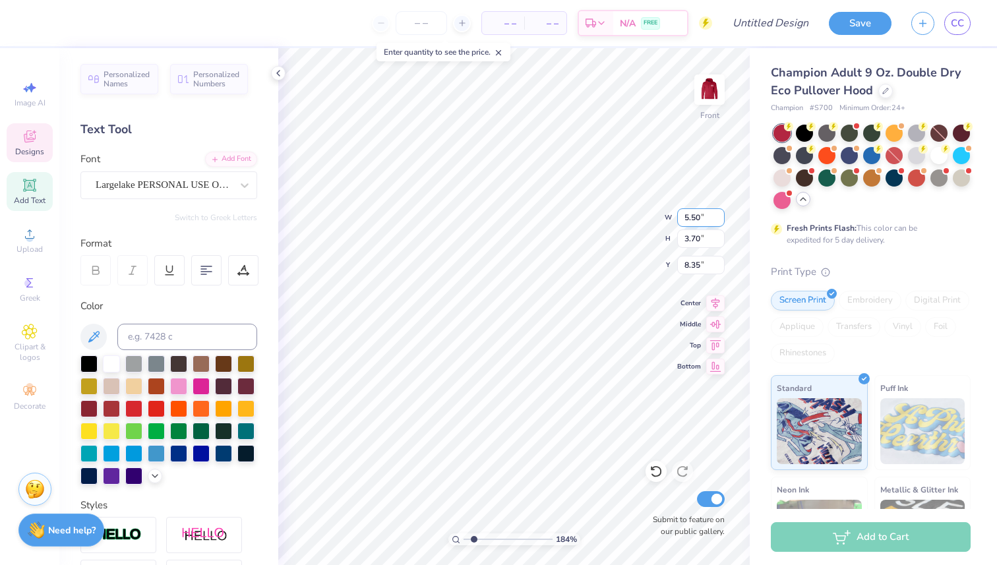
type input "4.18"
type input "6.52"
type input "6.56"
type input "11.13"
type input "5.63"
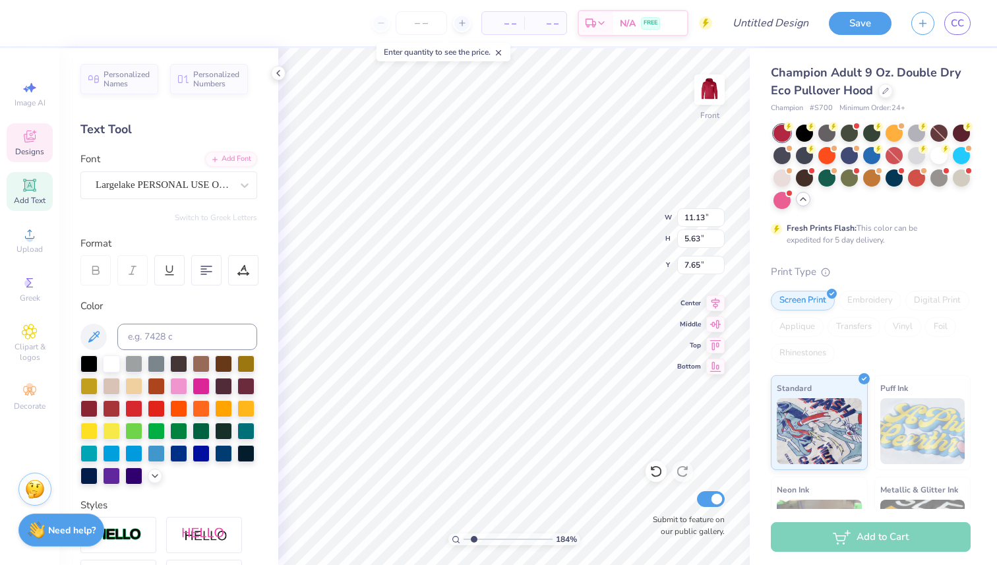
type input "7.66"
type input "1.26"
type input "0.56"
type input "6.56"
type input "8.48"
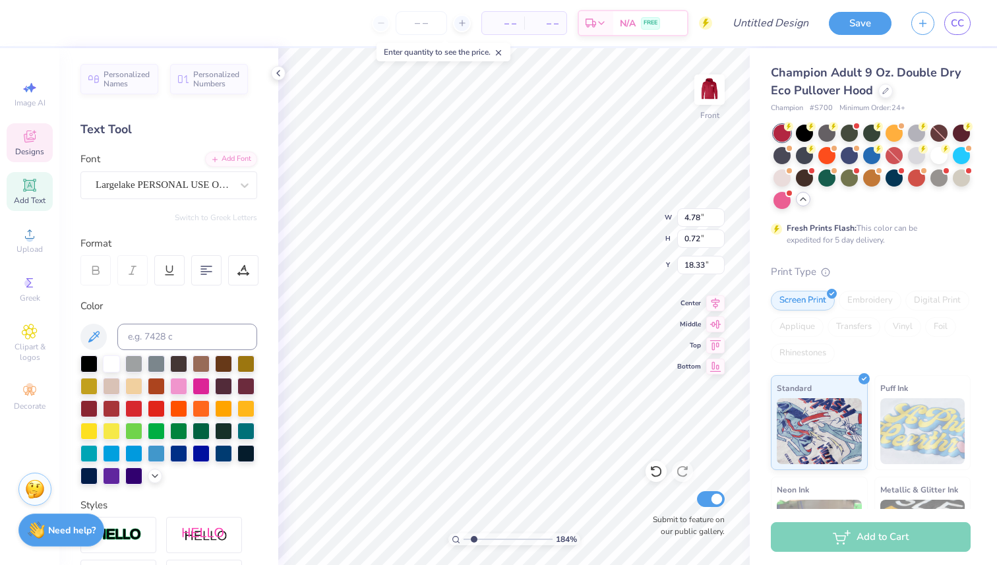
type input "20.53"
type input "9.24"
type input "19.41"
type input "7.49"
type input "6.07"
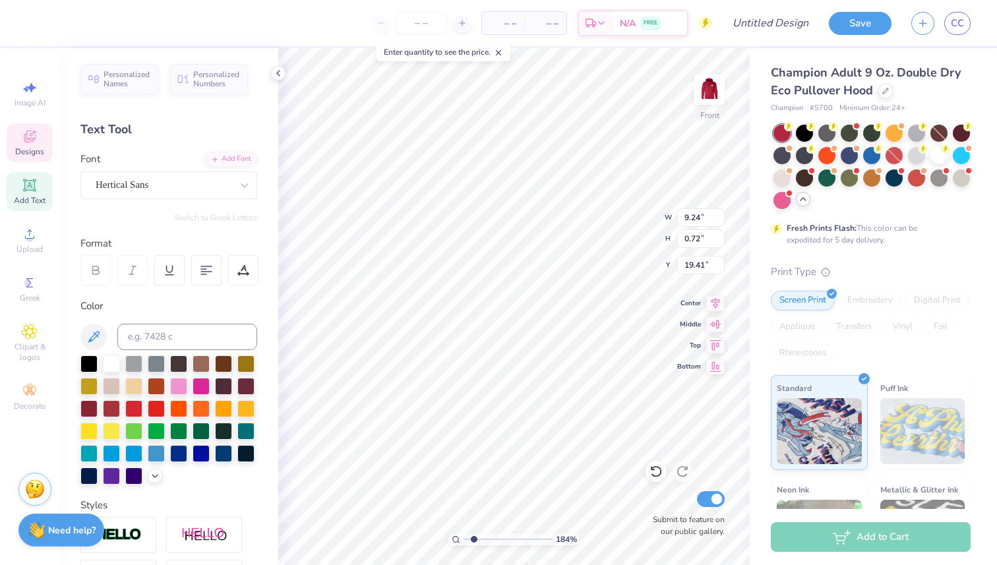
type input "11.14"
type input "11.13"
type input "5.63"
type input "7.66"
type input "3.28"
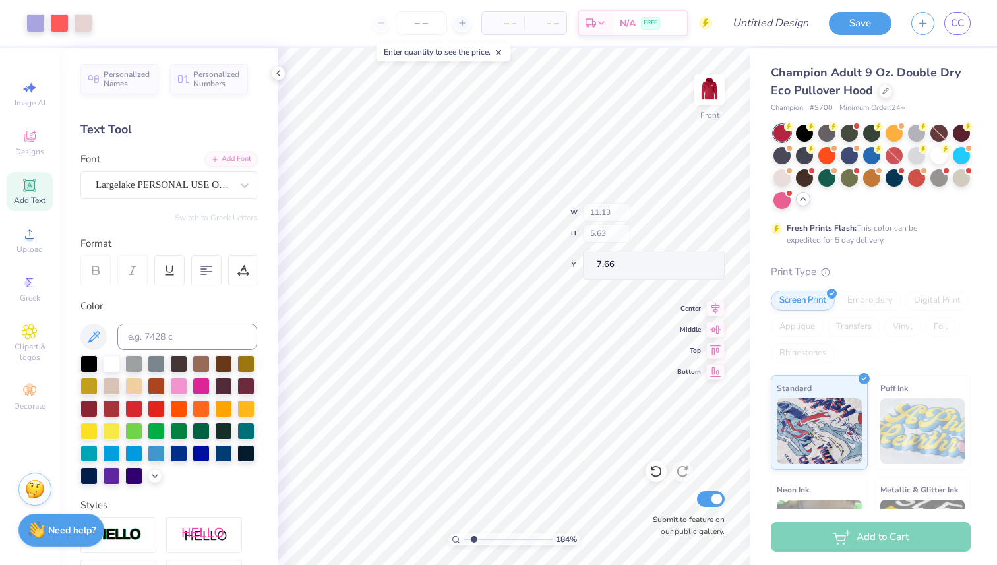
type input "4.69"
type input "10.08"
type input "2.80"
type input "1.41"
type input "12.14"
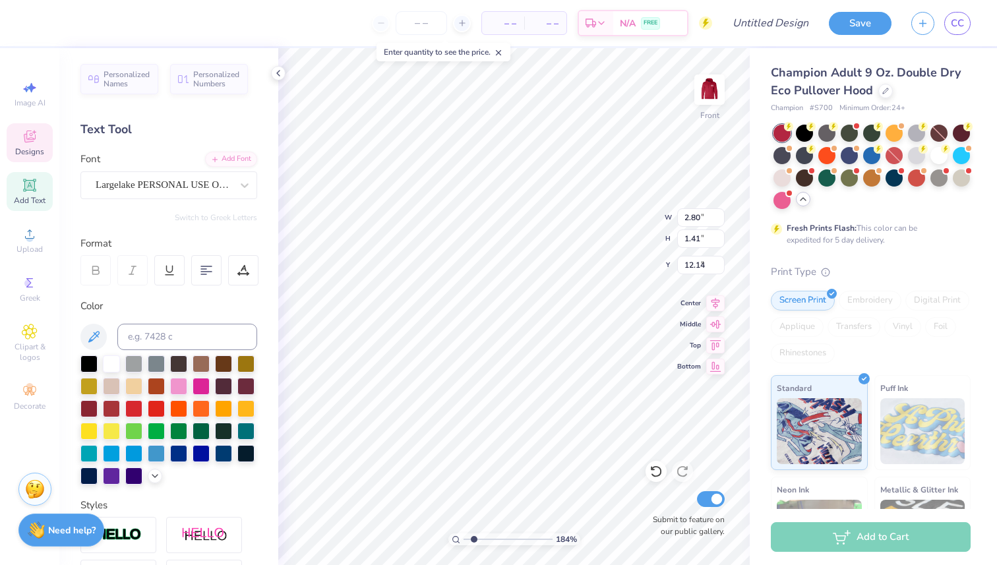
type input "6.57"
type input "4.18"
type input "6.63"
type input "1.04"
type input "0.66"
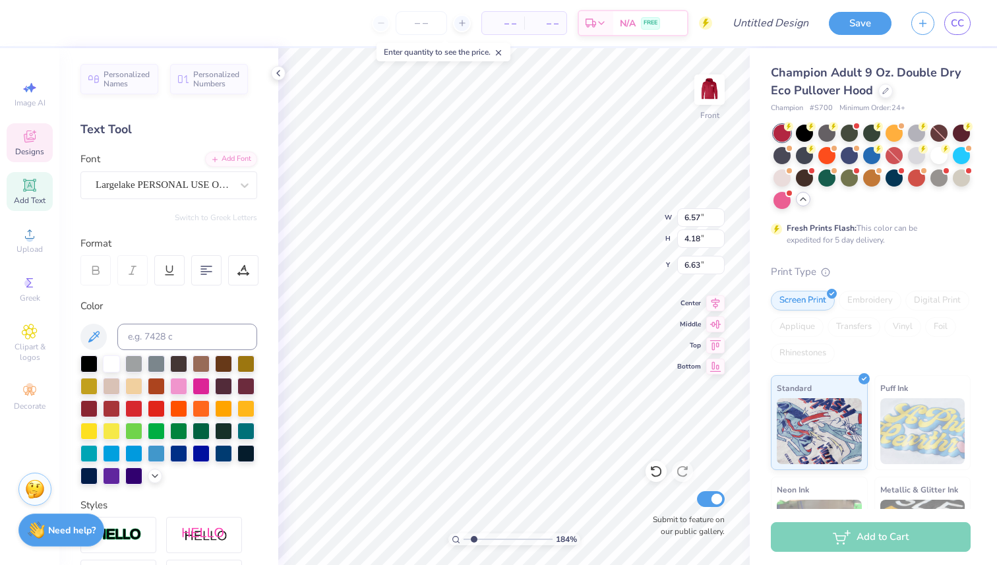
type input "8.85"
type input "1.26"
type input "0.56"
type input "6.86"
type input "1.04"
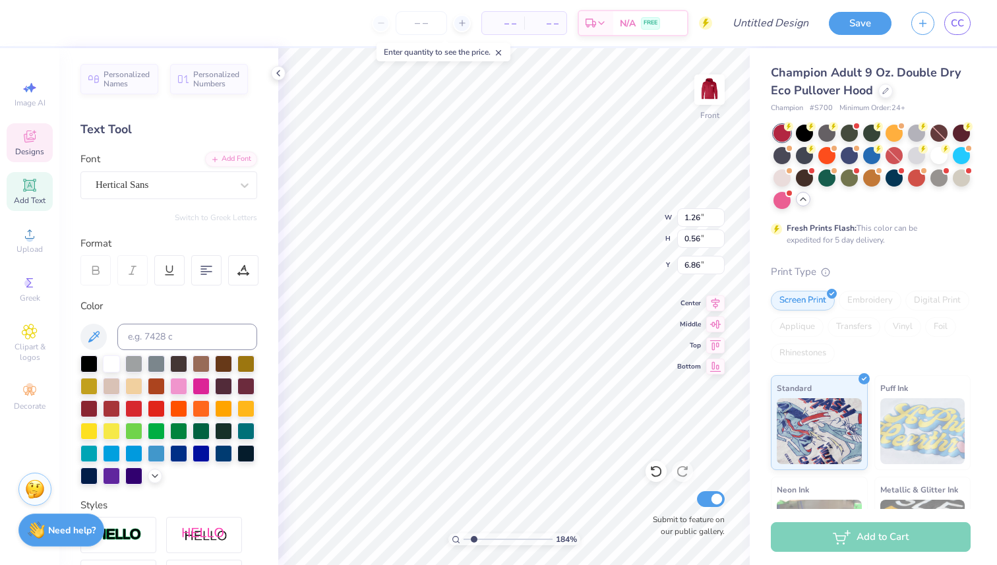
type input "0.66"
type input "7.15"
type input "1.95"
type input "1.05"
type input "7.43"
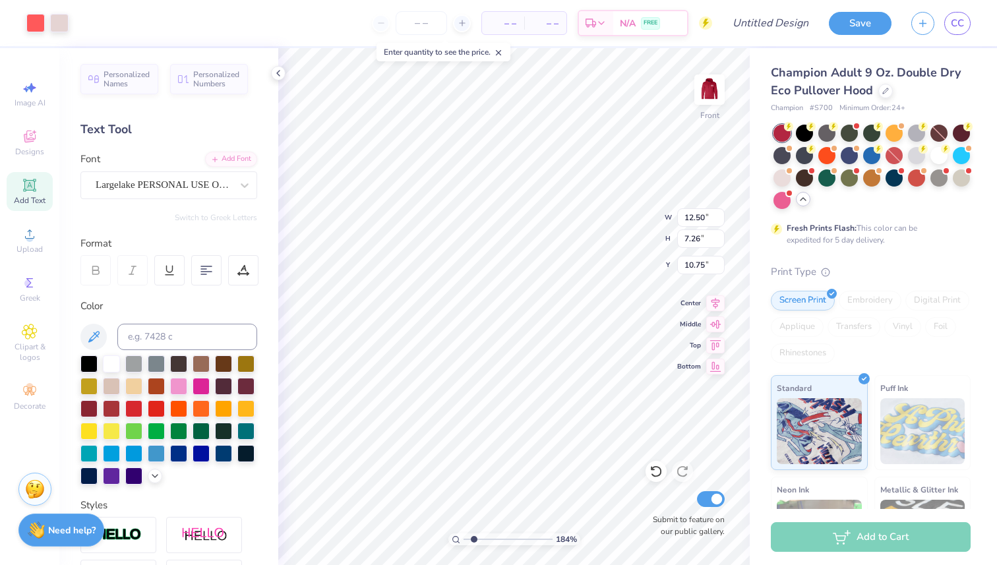
type input "10.93"
type input "9.90"
type input "4.21"
type input "2.68"
type input "6.86"
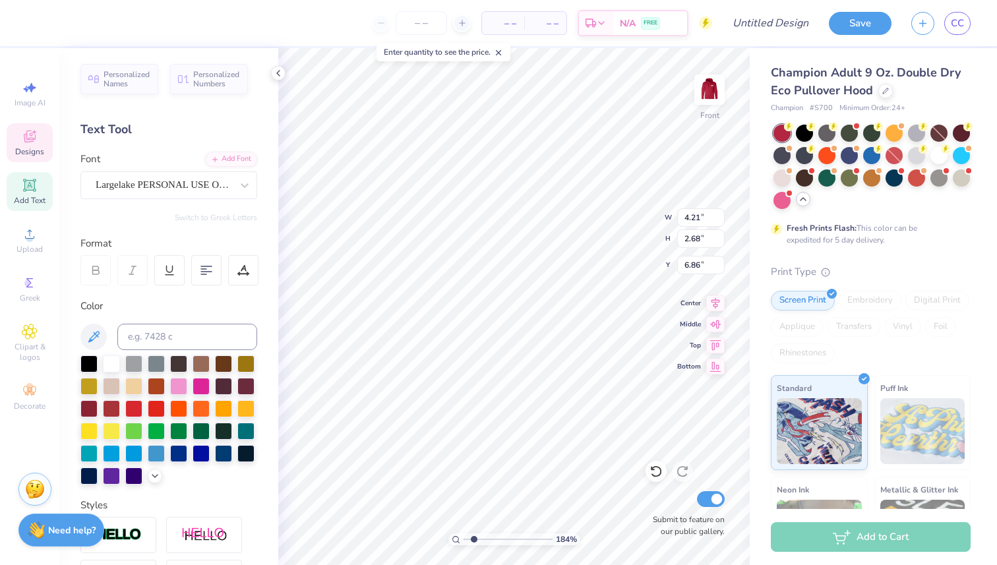
type input "2.80"
type input "1.41"
type input "9.37"
type input "6.80"
type input "3.44"
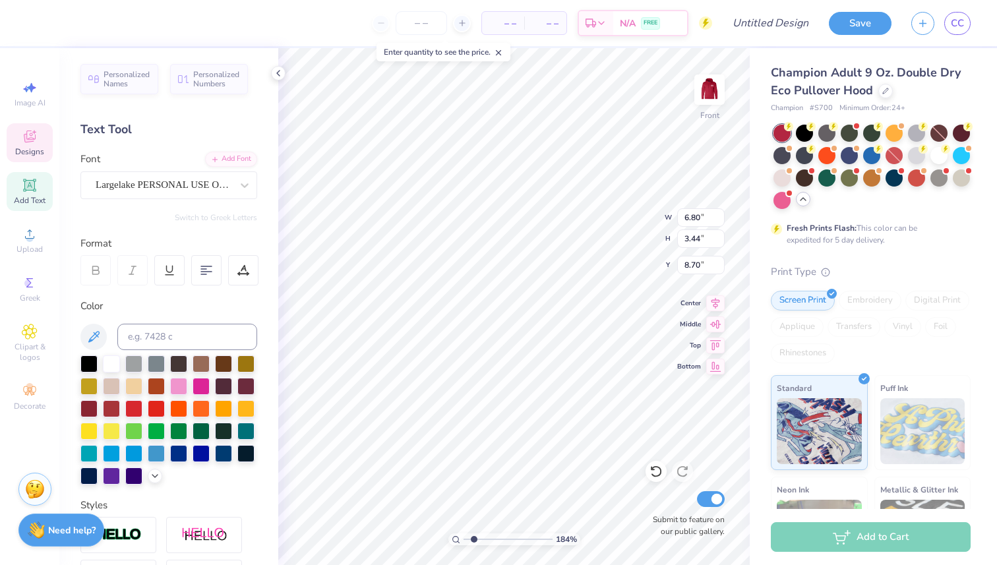
type input "8.20"
type input "4.21"
type input "2.68"
type input "7.57"
type input "1.95"
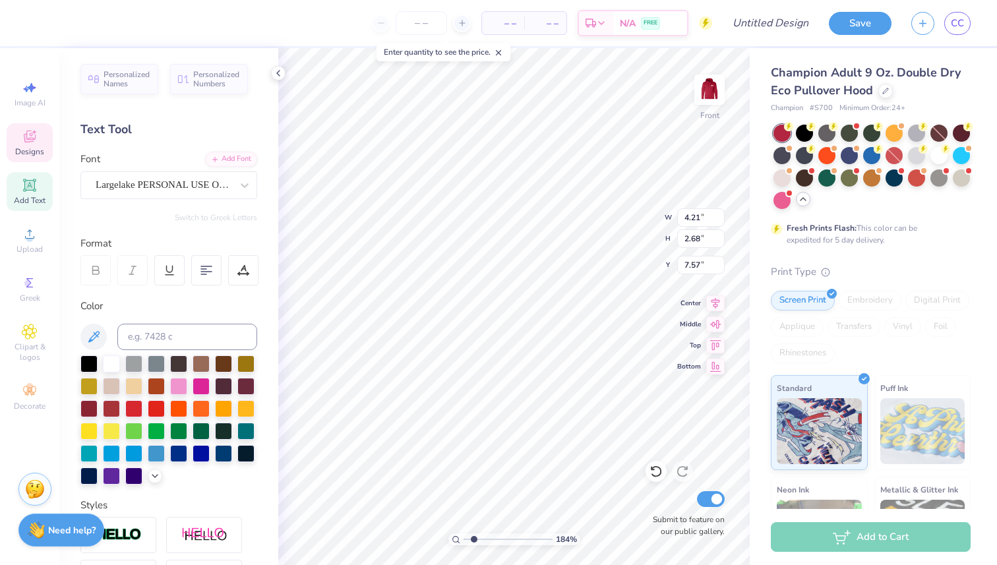
type input "1.05"
type input "7.86"
type input "1.26"
type input "0.56"
type input "7.92"
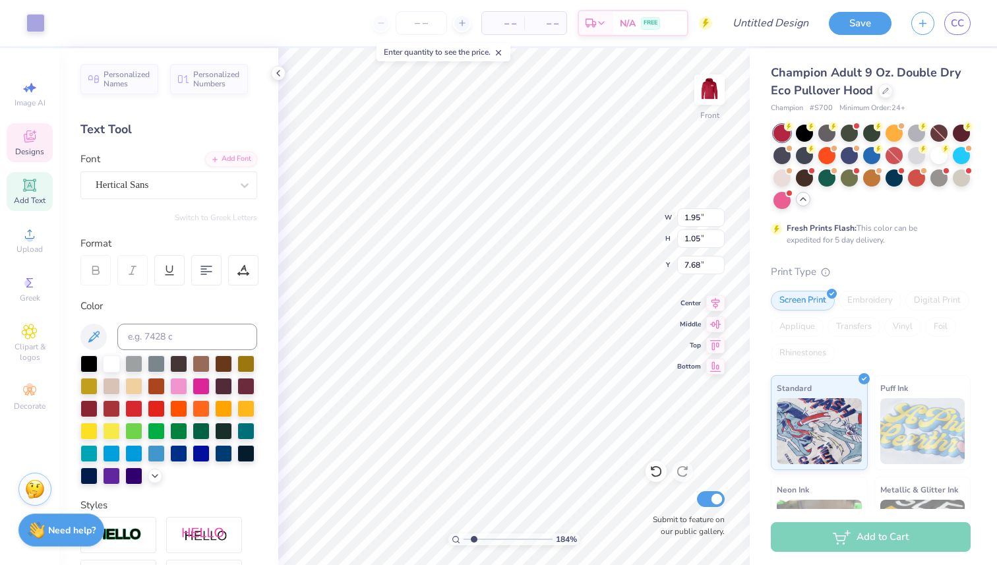
type input "7.68"
type input "8.01"
type input "7.04"
type input "5.71"
type input "12.12"
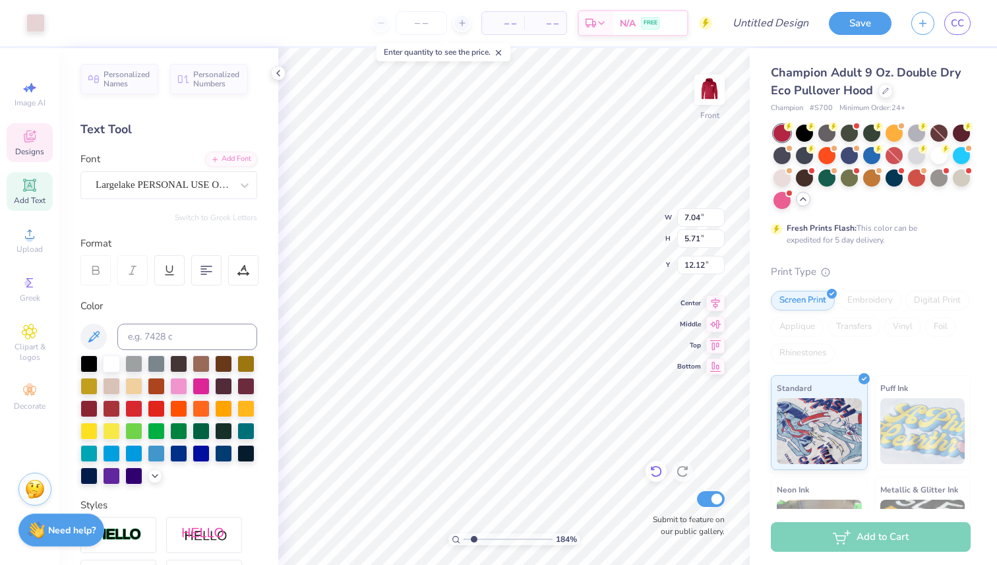
click at [653, 473] on icon at bounding box center [655, 471] width 13 height 13
type input "18.66"
type input "4.78"
type input "19.63"
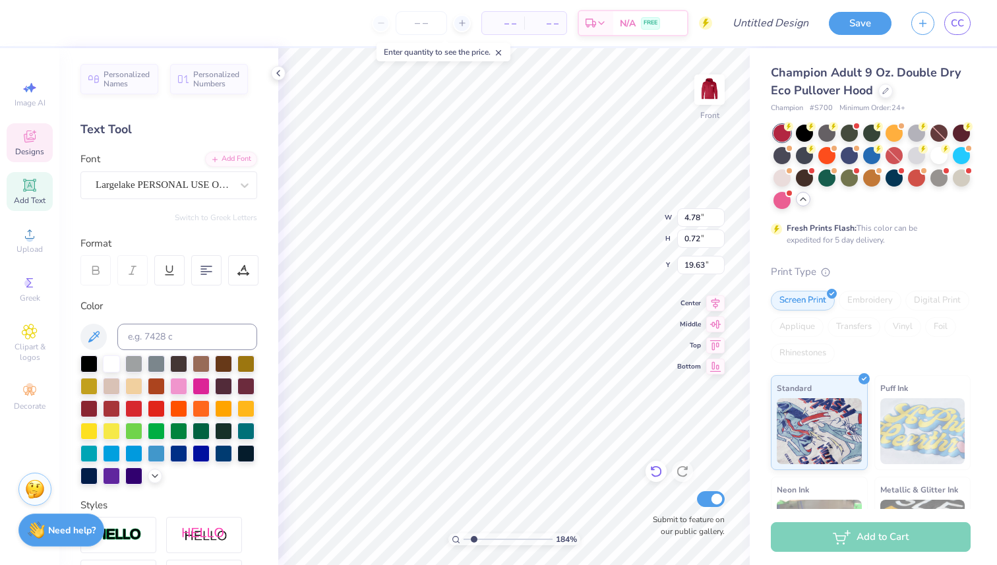
type textarea "T"
type textarea "[GEOGRAPHIC_DATA][PERSON_NAME], [GEOGRAPHIC_DATA]"
type input "5.31"
type input "0.82"
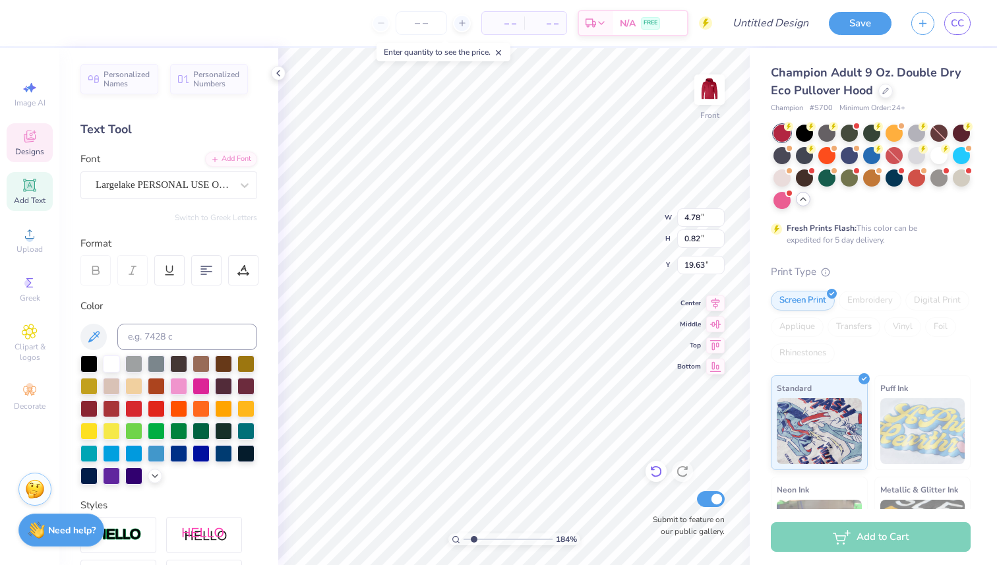
type input "19.58"
type input "9.24"
type input "0.72"
type input "18.66"
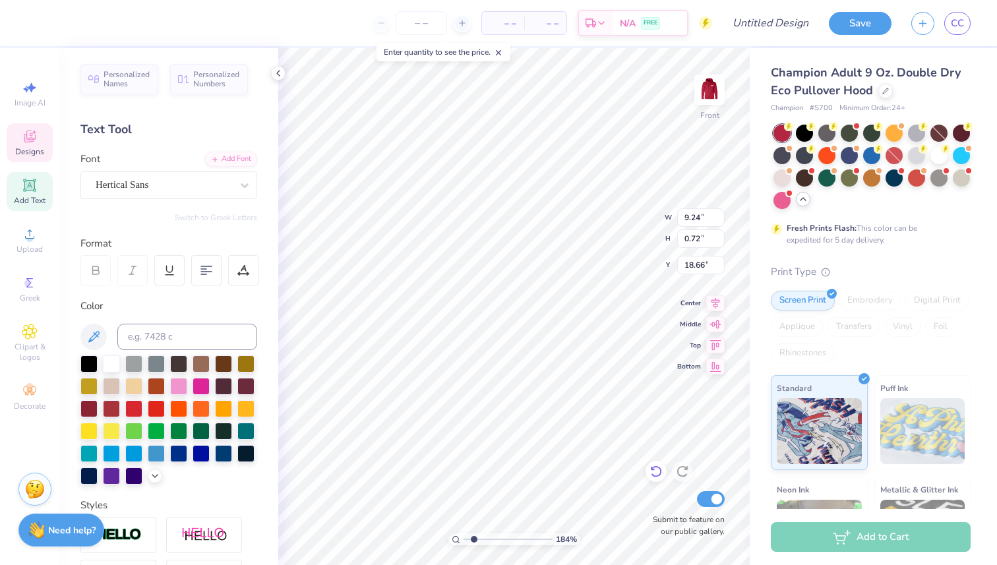
type textarea "P"
type textarea "Fall phi"
type input "18.70"
drag, startPoint x: 474, startPoint y: 537, endPoint x: 442, endPoint y: 536, distance: 32.3
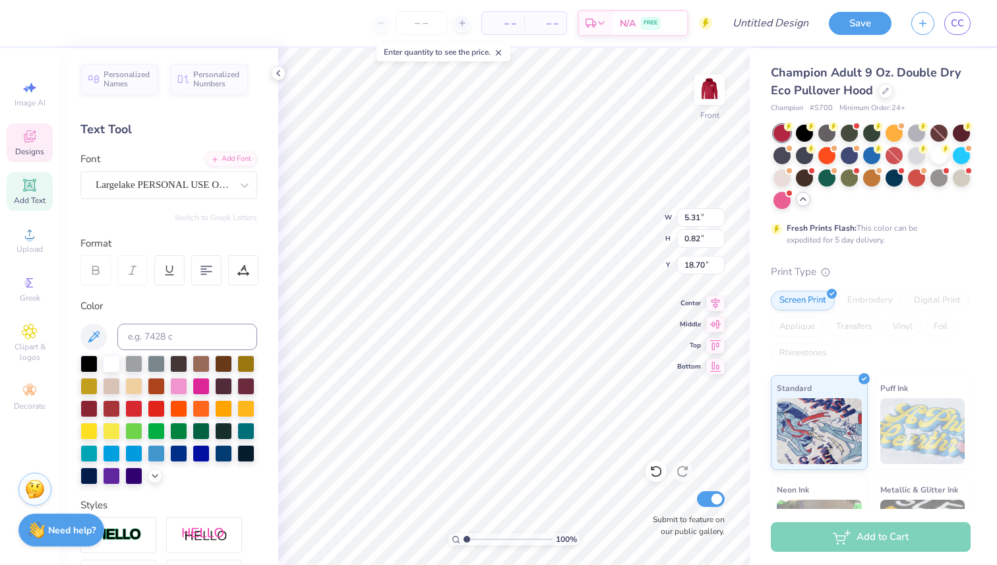
type input "1"
click at [463, 536] on input "range" at bounding box center [507, 539] width 89 height 12
type input "8.26"
type input "6.80"
type input "3.44"
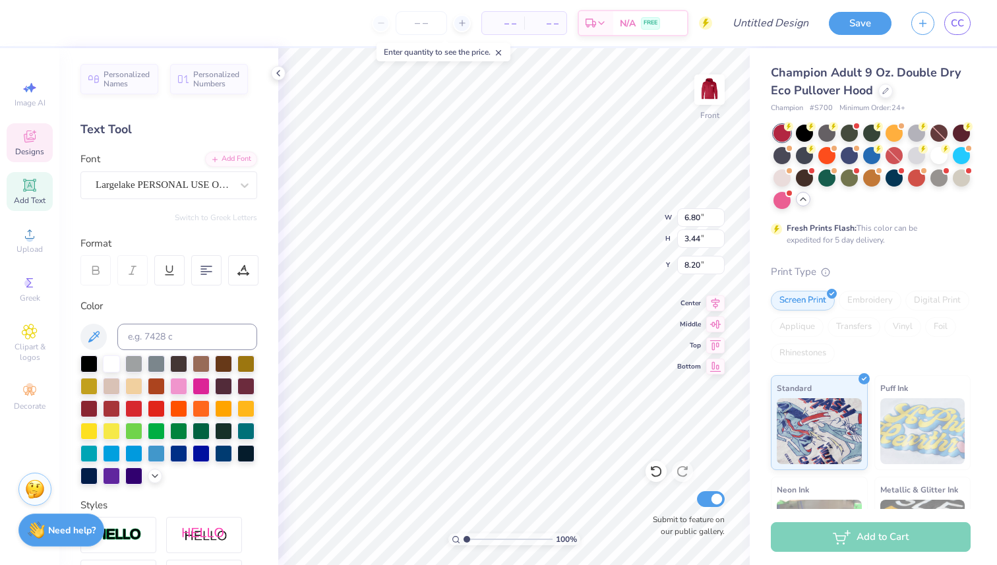
type input "8.54"
type input "4.21"
type input "2.68"
type input "7.48"
type input "4.21"
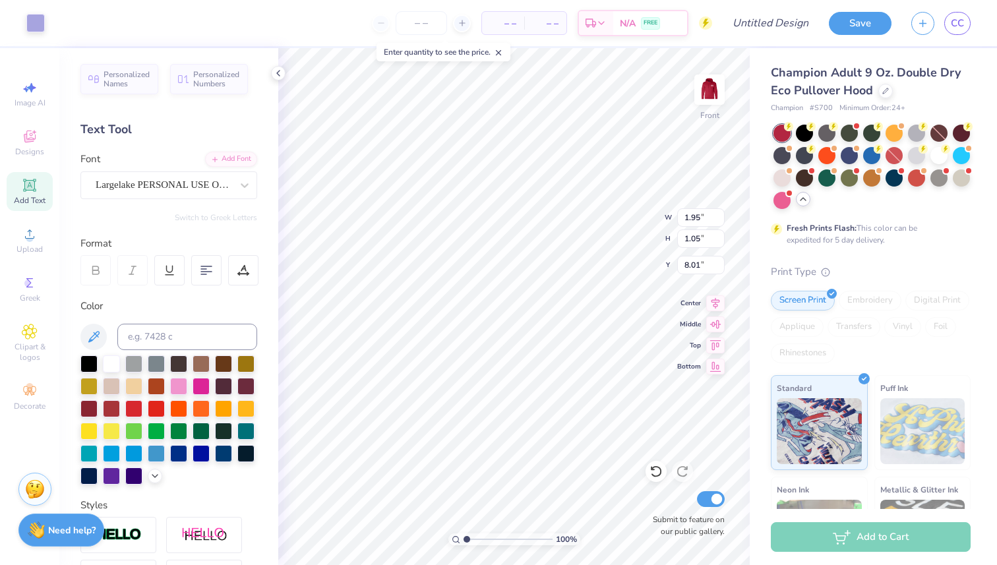
type input "2.68"
type input "8.01"
type input "6.74"
click at [112, 359] on div at bounding box center [111, 362] width 17 height 17
type input "6.80"
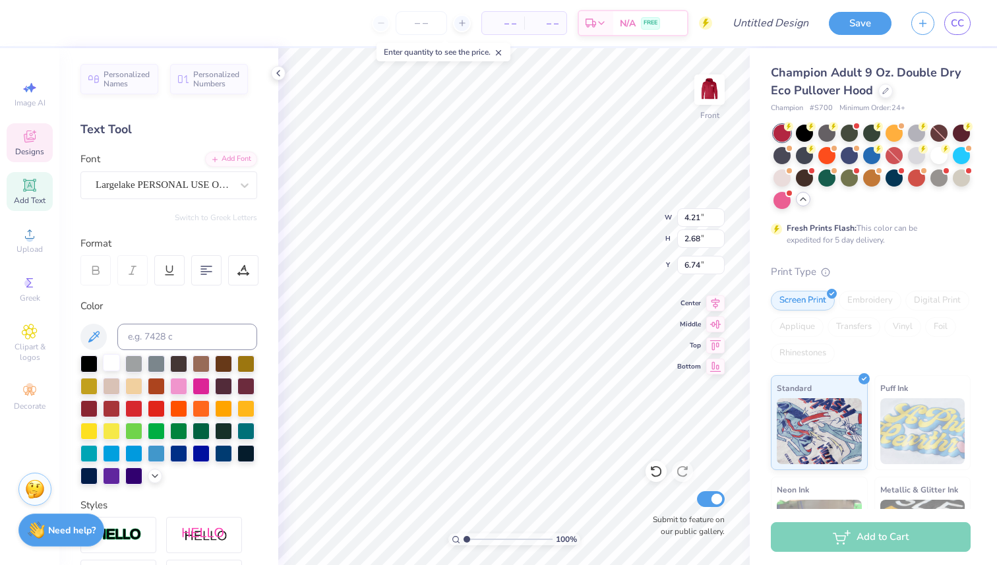
type input "3.44"
type input "7.27"
click at [111, 360] on div at bounding box center [111, 362] width 17 height 17
type input "5.31"
type input "0.82"
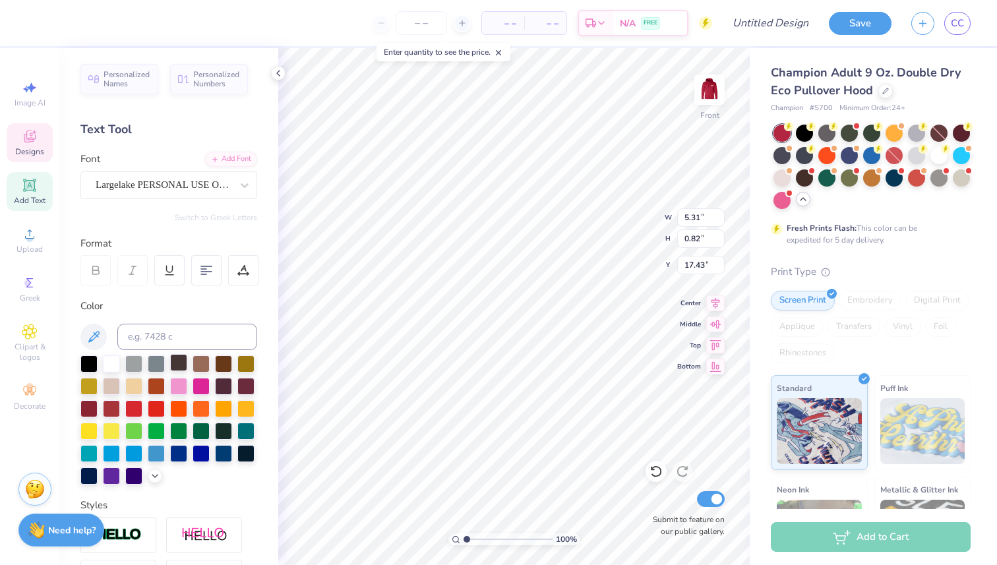
type input "17.44"
click at [113, 360] on div at bounding box center [111, 362] width 17 height 17
click at [214, 192] on div "Largelake PERSONAL USE ONLY PERSONAL USE ONLY" at bounding box center [163, 185] width 138 height 20
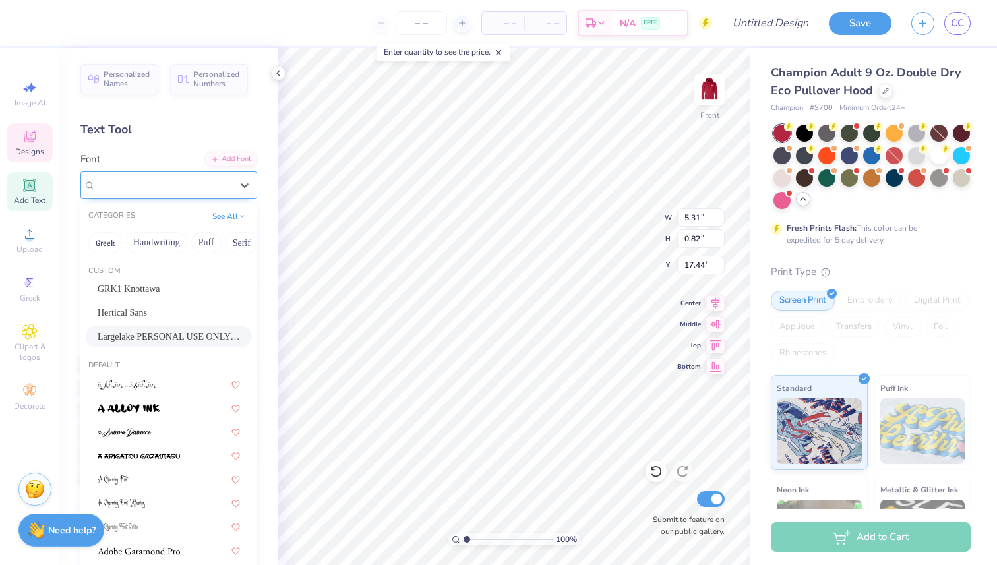
click at [148, 183] on span "Largelake PERSONAL USE ONLY PERSONAL USE ONLY" at bounding box center [164, 184] width 136 height 15
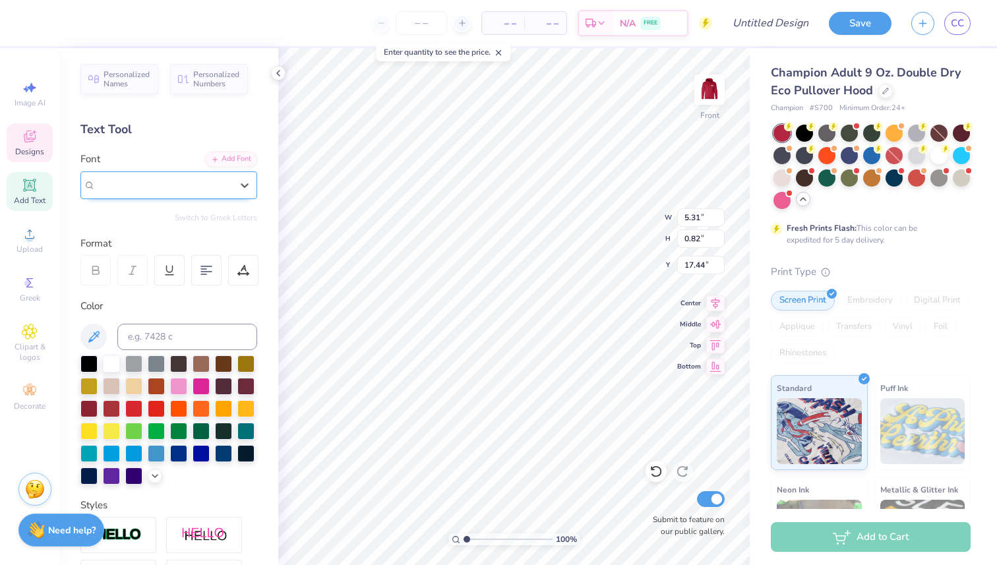
click at [212, 181] on span "Largelake PERSONAL USE ONLY PERSONAL USE ONLY" at bounding box center [164, 184] width 136 height 15
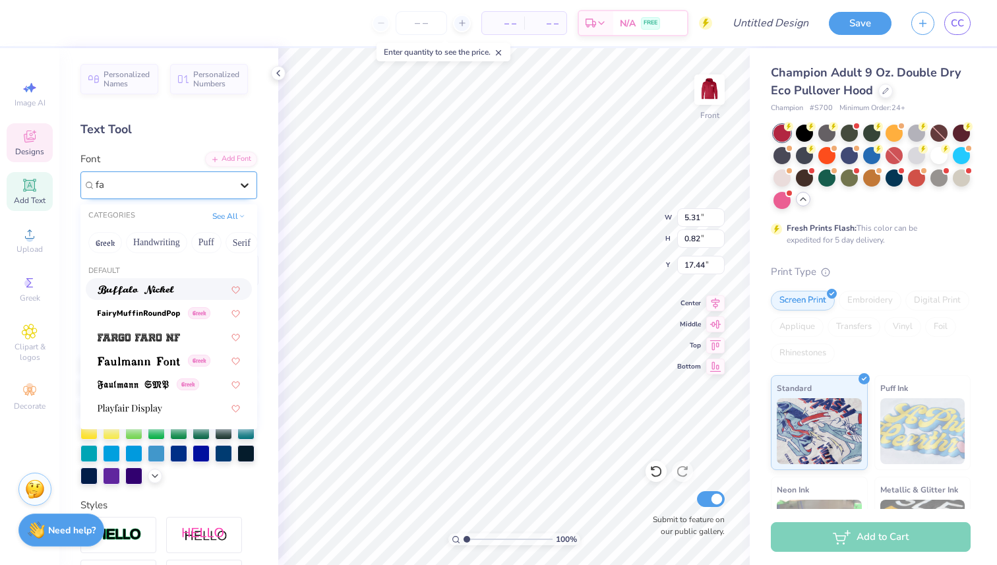
type input "f"
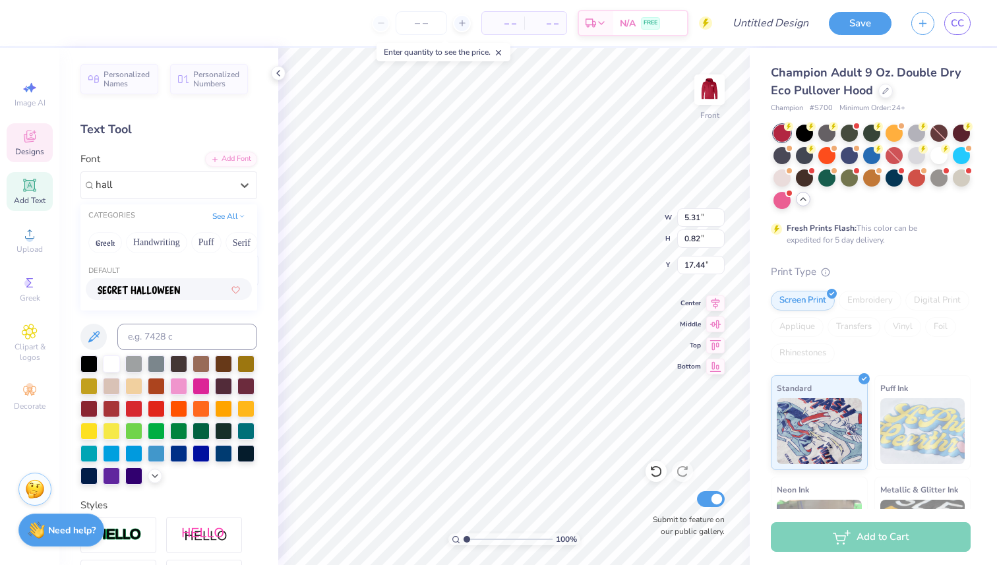
click at [138, 289] on img at bounding box center [139, 289] width 82 height 9
type input "hall"
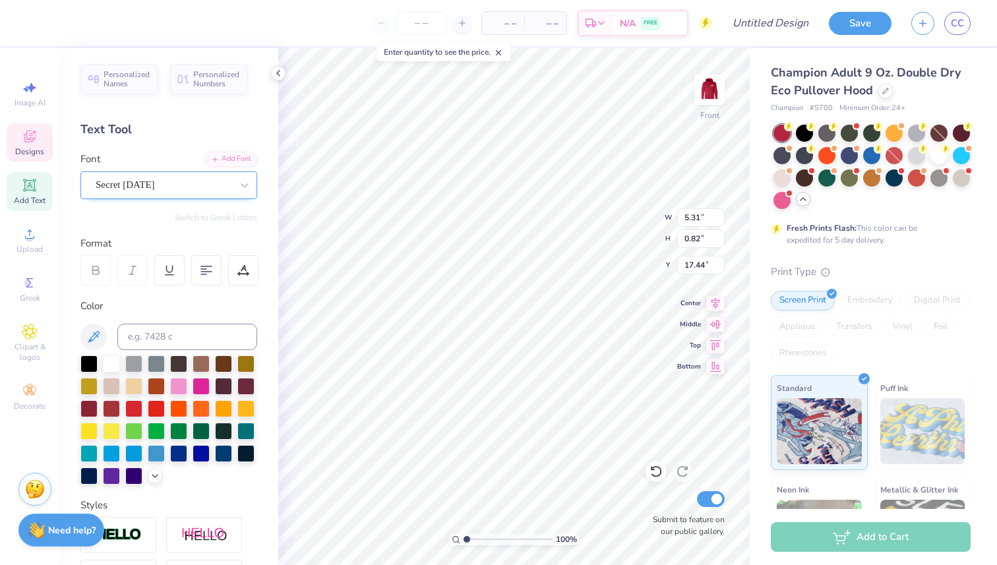
type input "4.66"
type input "0.57"
type input "17.57"
click at [178, 185] on div "Secret [DATE]" at bounding box center [163, 185] width 138 height 20
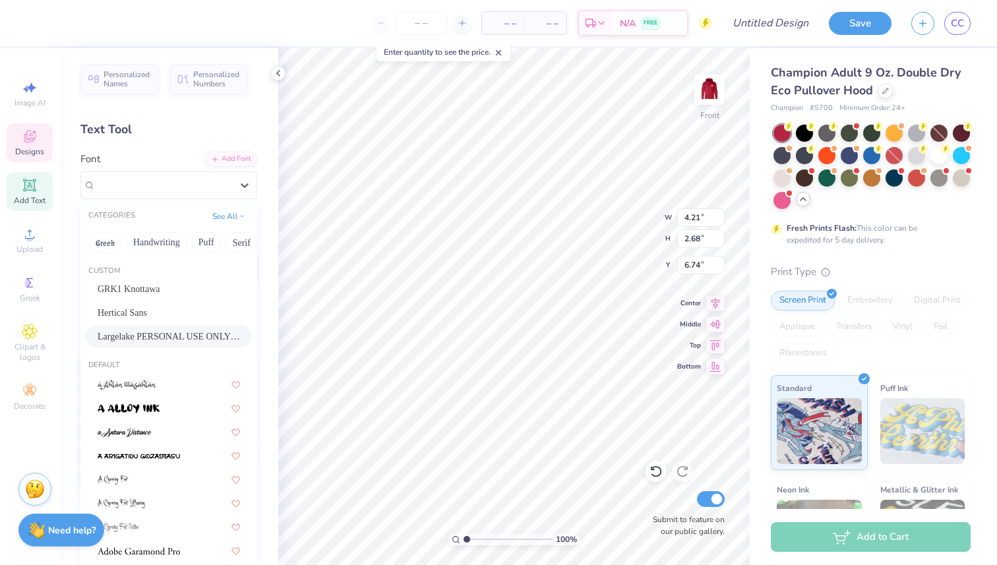
click at [180, 186] on div "Largelake PERSONAL USE ONLY PERSONAL USE ONLY" at bounding box center [163, 185] width 138 height 20
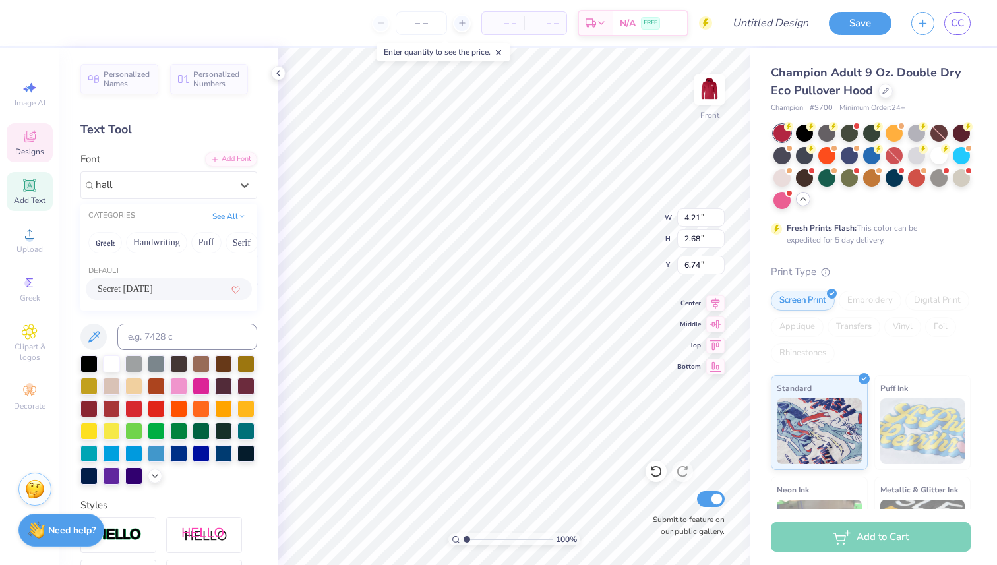
click at [134, 293] on span "Secret [DATE]" at bounding box center [125, 289] width 55 height 14
type input "hall"
type input "4.01"
type input "2.29"
type input "6.85"
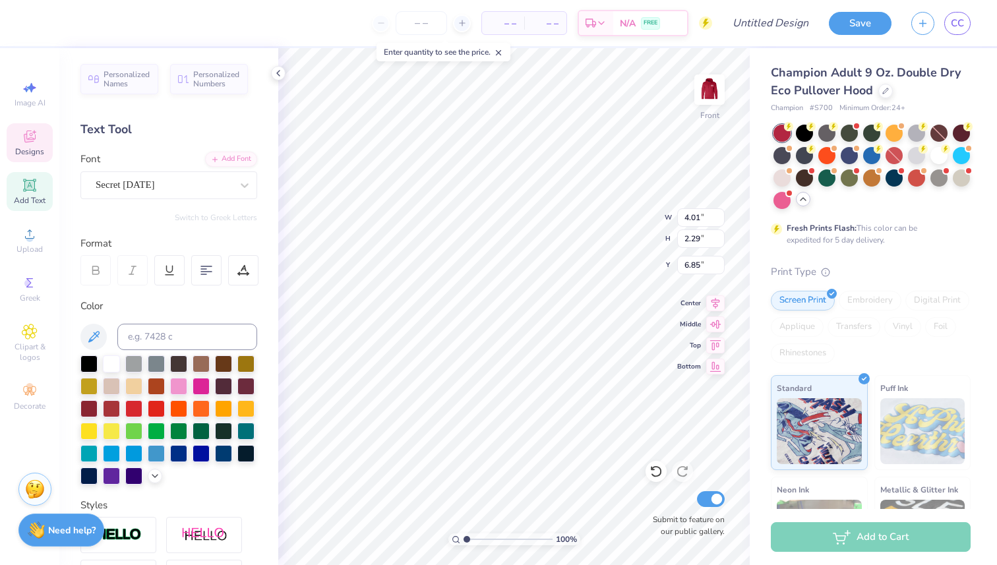
click at [185, 187] on div "Secret [DATE]" at bounding box center [163, 185] width 138 height 20
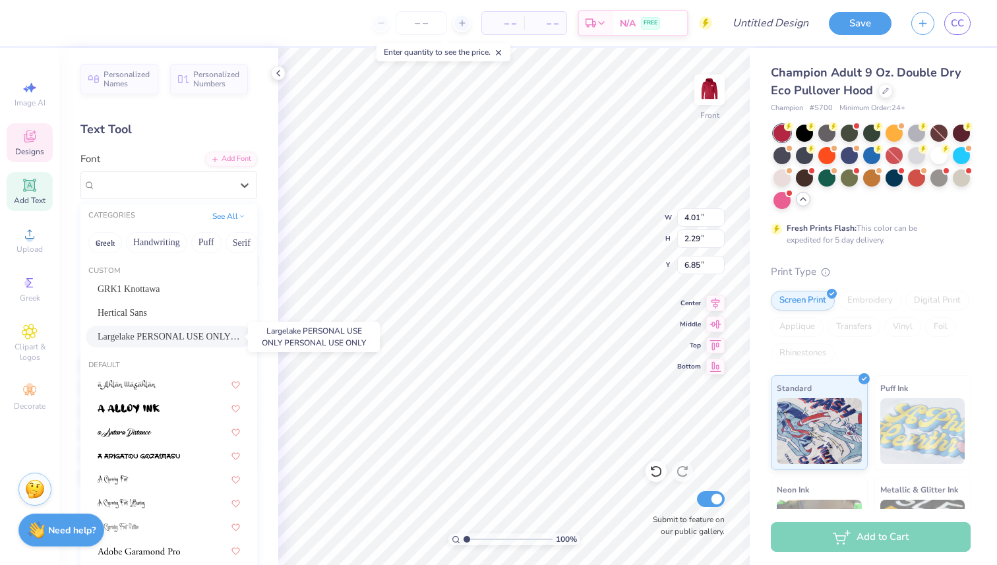
click at [162, 332] on span "Largelake PERSONAL USE ONLY PERSONAL USE ONLY" at bounding box center [169, 337] width 142 height 14
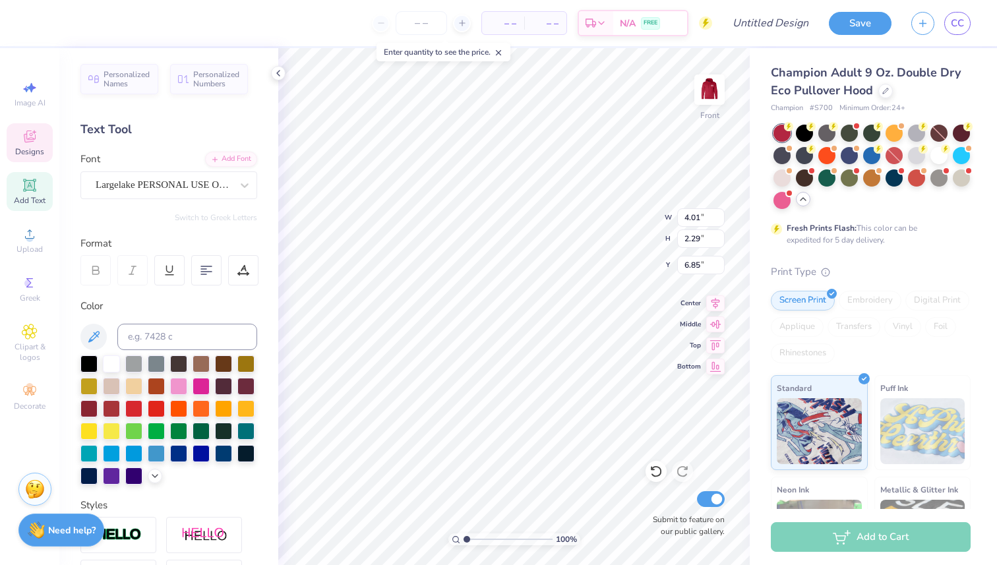
type input "4.21"
type input "2.68"
type input "6.74"
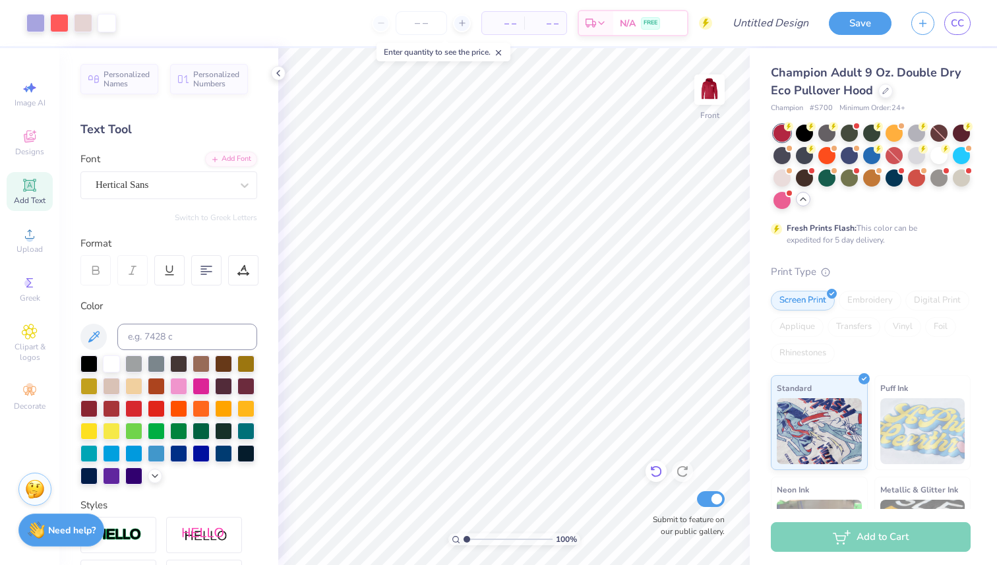
click at [660, 467] on icon at bounding box center [655, 471] width 13 height 13
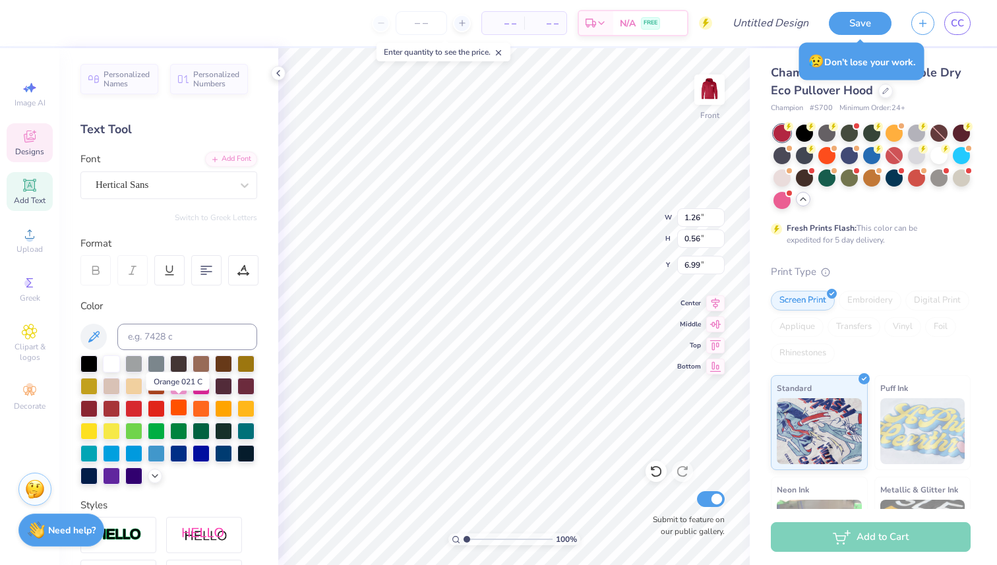
click at [180, 407] on div at bounding box center [178, 407] width 17 height 17
type input "1.21"
type input "0.52"
type input "7.04"
click at [177, 405] on div at bounding box center [178, 407] width 17 height 17
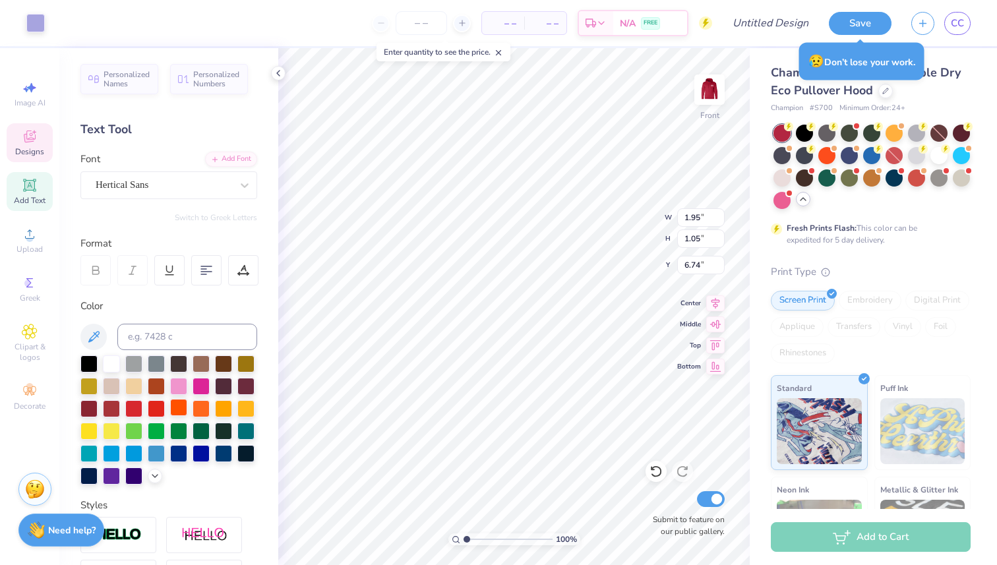
click at [179, 409] on div at bounding box center [178, 407] width 17 height 17
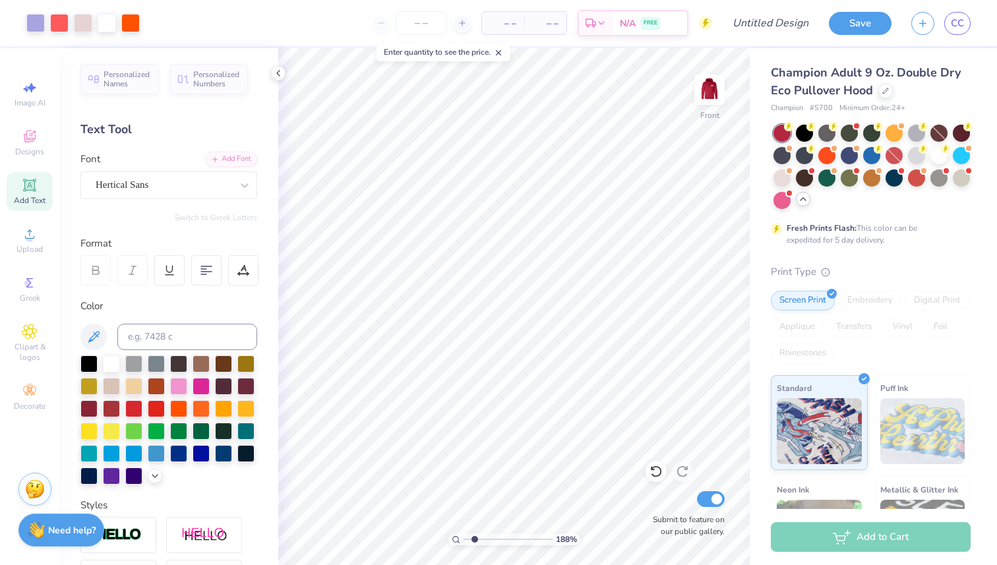
drag, startPoint x: 467, startPoint y: 538, endPoint x: 474, endPoint y: 536, distance: 7.5
type input "1.88"
click at [474, 536] on input "range" at bounding box center [507, 539] width 89 height 12
click at [655, 470] on icon at bounding box center [655, 471] width 13 height 13
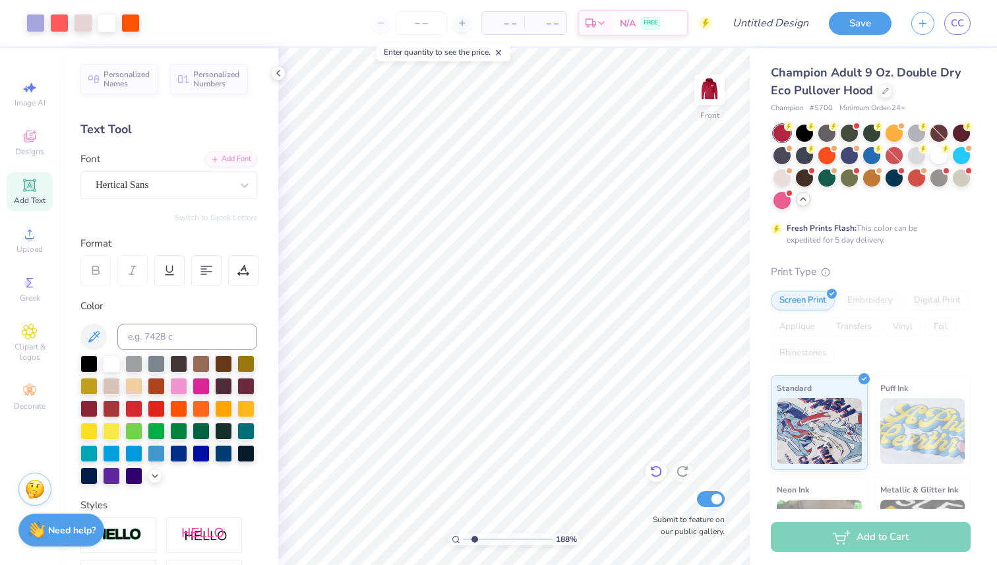
click at [655, 470] on icon at bounding box center [655, 471] width 13 height 13
click at [656, 468] on icon at bounding box center [655, 471] width 13 height 13
click at [680, 466] on icon at bounding box center [682, 471] width 13 height 13
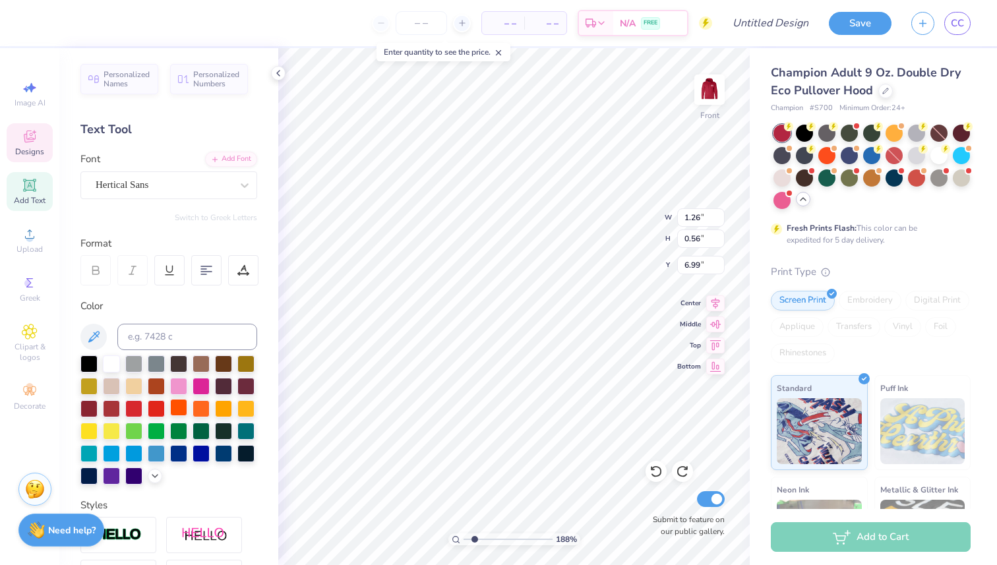
click at [182, 410] on div at bounding box center [178, 407] width 17 height 17
type input "1.21"
type input "0.52"
type input "7.04"
click at [38, 22] on div at bounding box center [35, 22] width 18 height 18
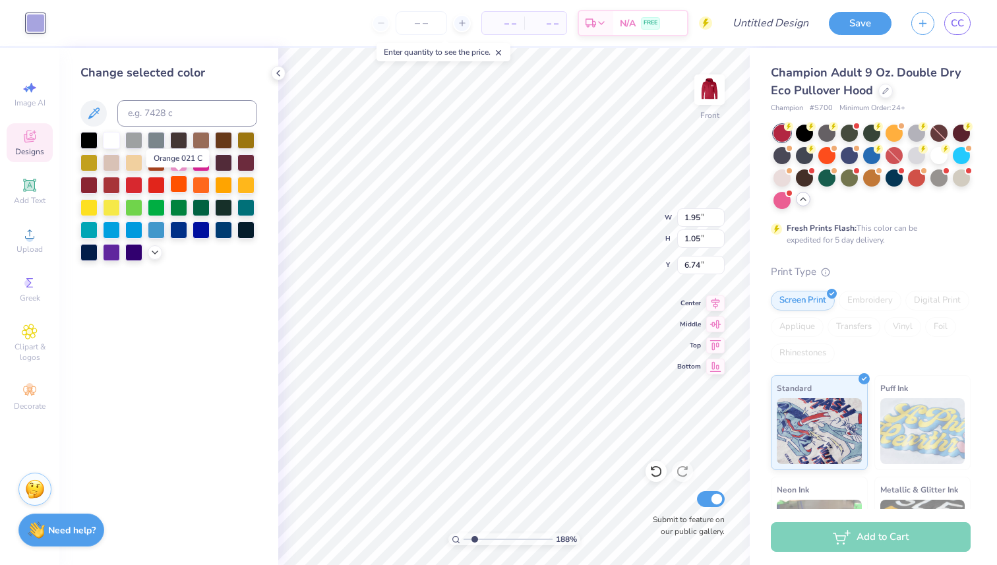
click at [181, 185] on div at bounding box center [178, 183] width 17 height 17
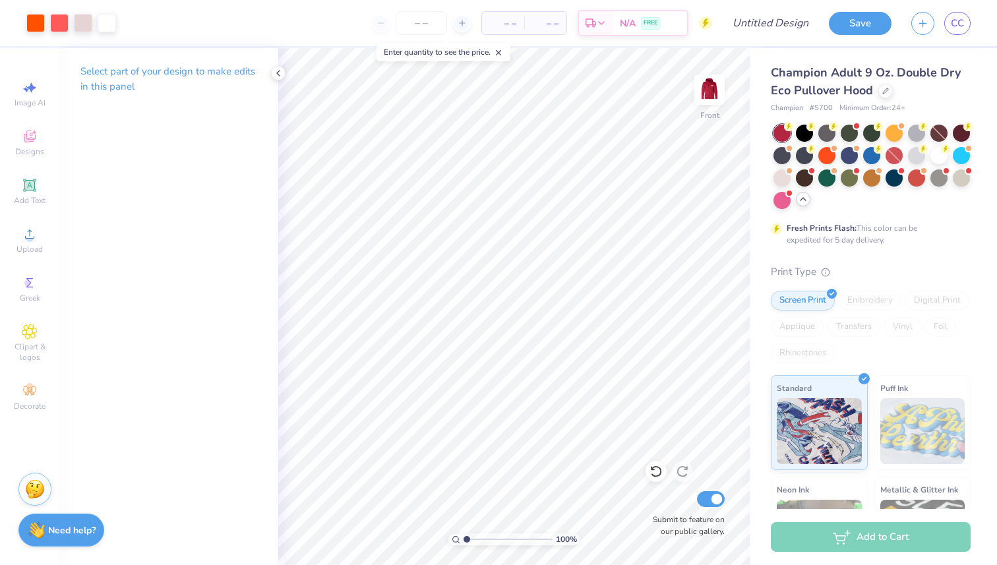
drag, startPoint x: 474, startPoint y: 538, endPoint x: 434, endPoint y: 538, distance: 39.6
type input "1"
click at [463, 538] on input "range" at bounding box center [507, 539] width 89 height 12
